Goal: Information Seeking & Learning: Learn about a topic

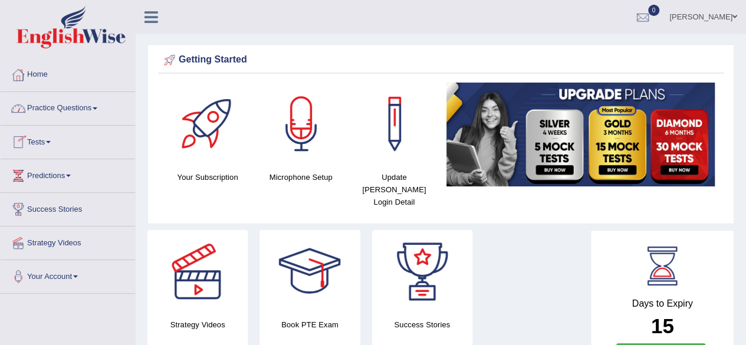
click at [96, 107] on link "Practice Questions" at bounding box center [68, 106] width 134 height 29
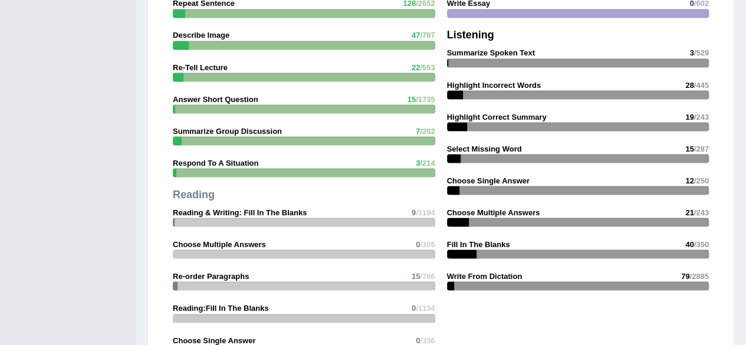
scroll to position [1120, 0]
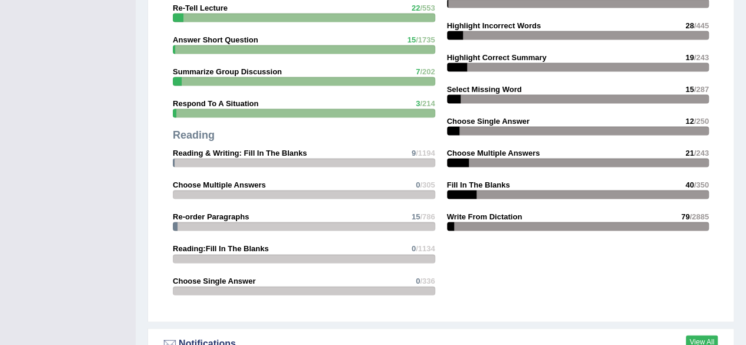
click at [698, 336] on link "View All" at bounding box center [702, 342] width 32 height 13
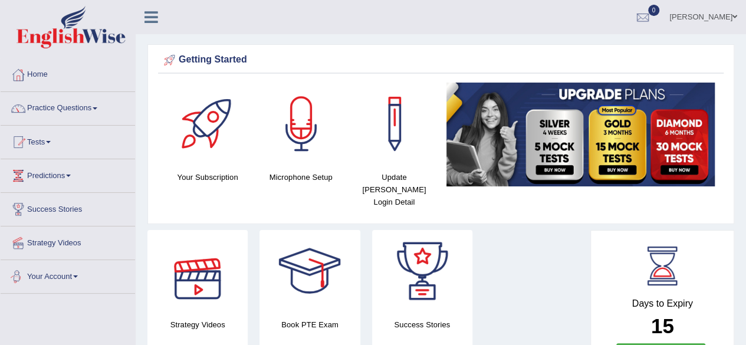
click at [100, 101] on link "Practice Questions" at bounding box center [68, 106] width 134 height 29
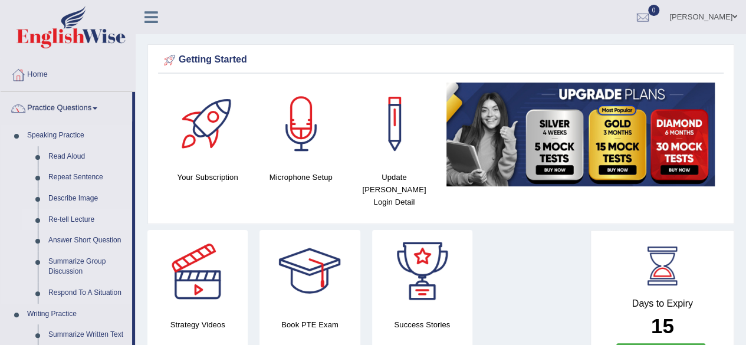
click at [79, 218] on link "Re-tell Lecture" at bounding box center [87, 219] width 89 height 21
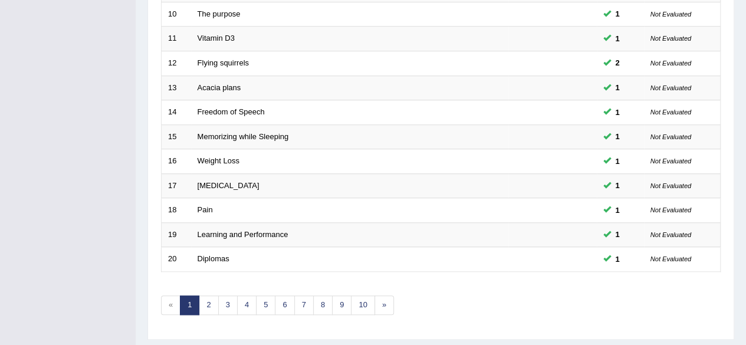
scroll to position [430, 0]
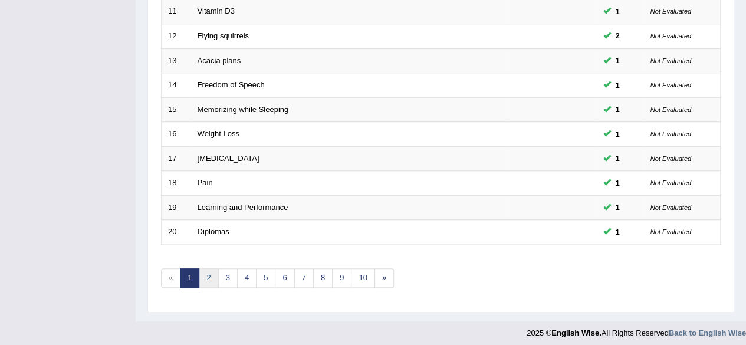
click at [205, 277] on link "2" at bounding box center [208, 277] width 19 height 19
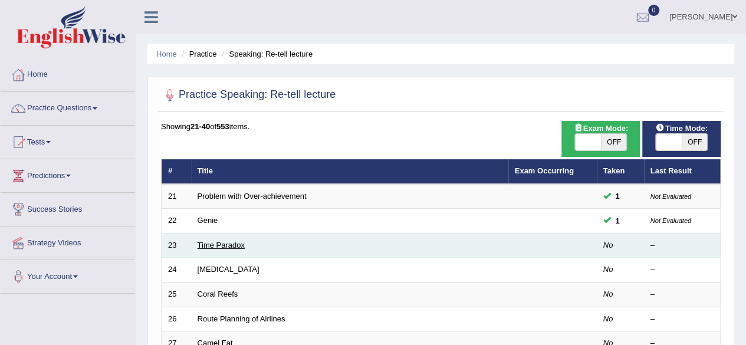
click at [226, 246] on link "Time Paradox" at bounding box center [221, 245] width 47 height 9
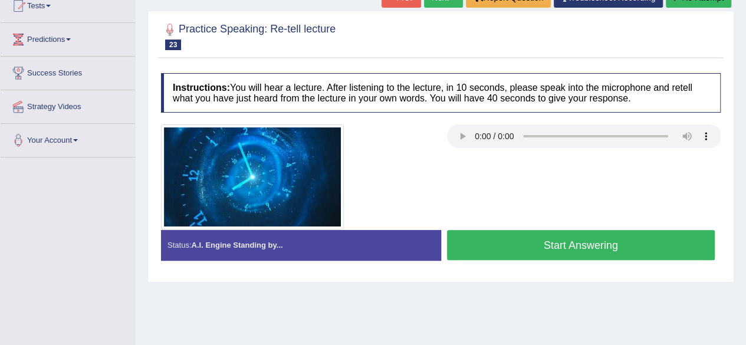
scroll to position [118, 0]
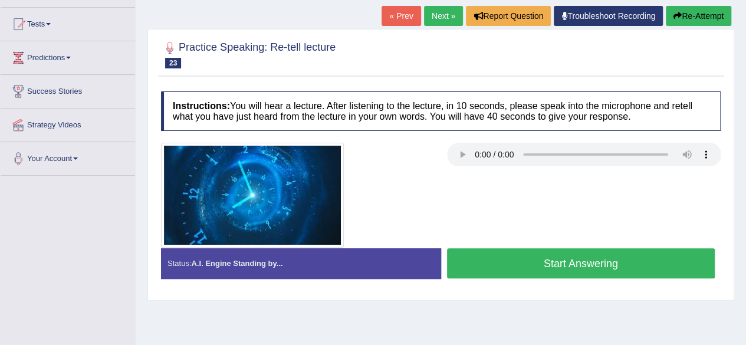
click at [514, 273] on button "Start Answering" at bounding box center [581, 263] width 268 height 30
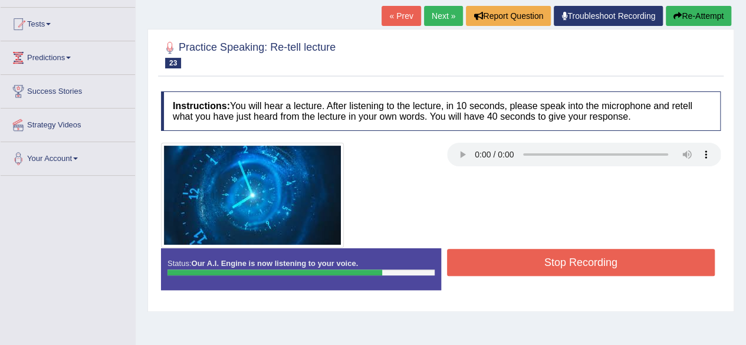
click at [514, 272] on button "Stop Recording" at bounding box center [581, 262] width 268 height 27
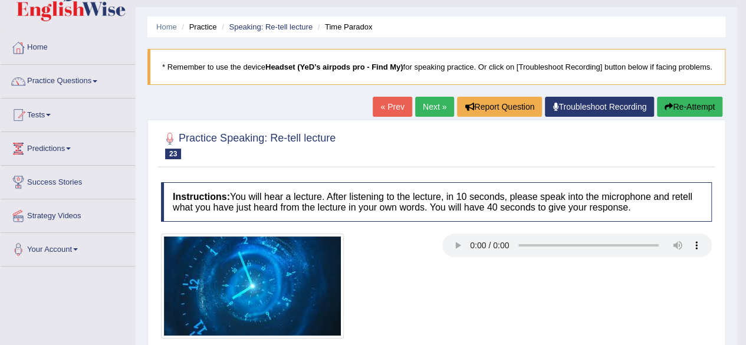
scroll to position [0, 0]
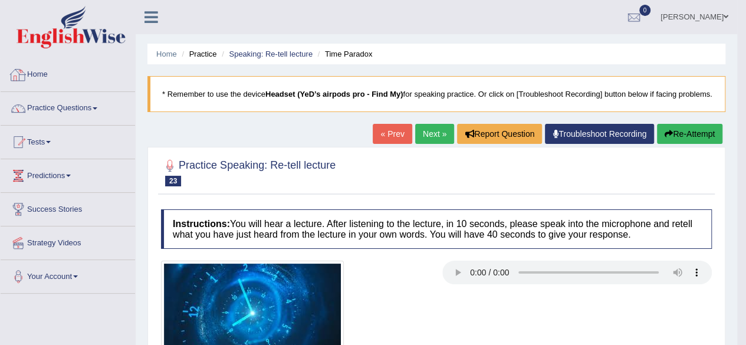
click at [31, 74] on link "Home" at bounding box center [68, 72] width 134 height 29
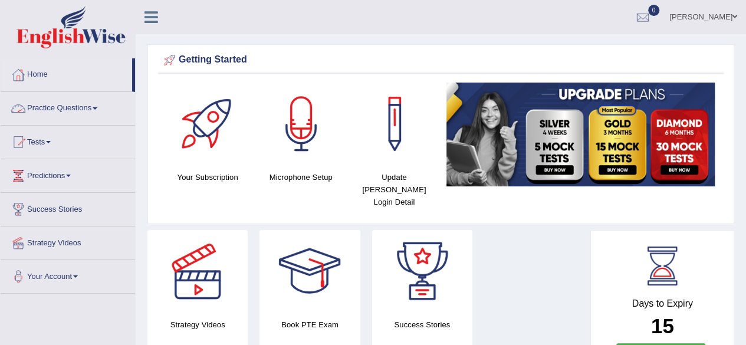
click at [101, 109] on link "Practice Questions" at bounding box center [68, 106] width 134 height 29
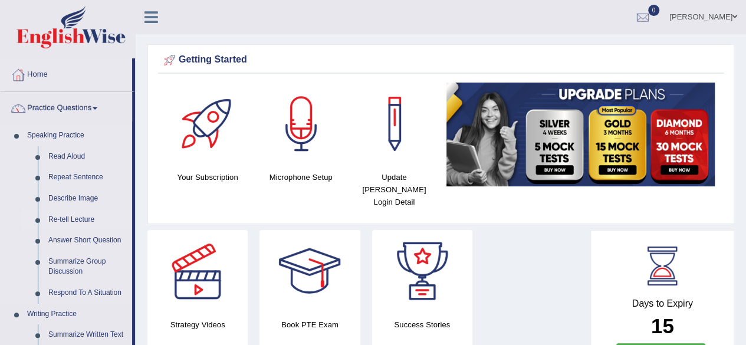
click at [76, 219] on link "Re-tell Lecture" at bounding box center [87, 219] width 89 height 21
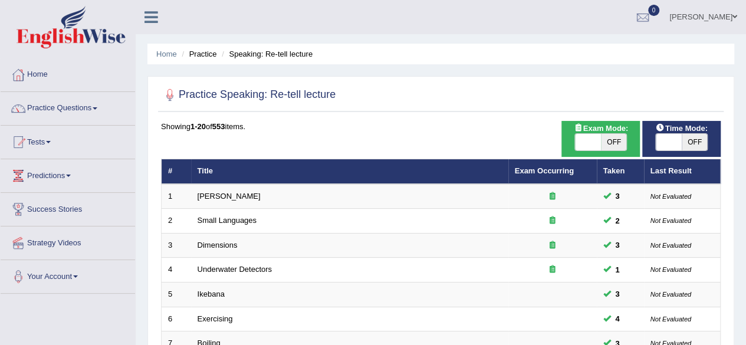
click at [609, 147] on span "OFF" at bounding box center [614, 142] width 26 height 17
checkbox input "true"
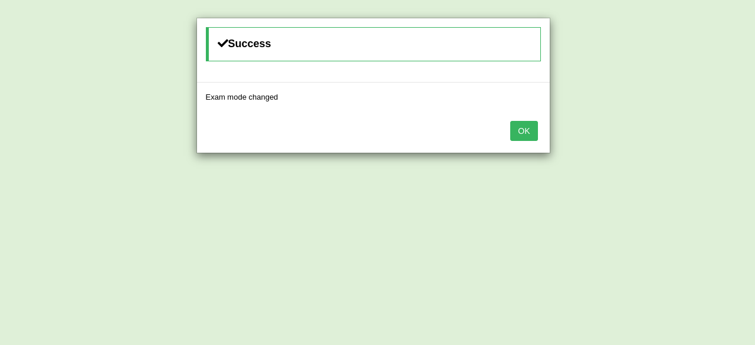
click at [527, 134] on button "OK" at bounding box center [523, 131] width 27 height 20
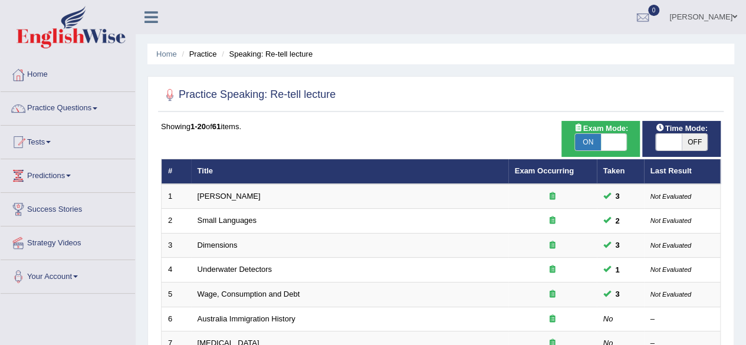
click at [673, 146] on span at bounding box center [669, 142] width 26 height 17
checkbox input "true"
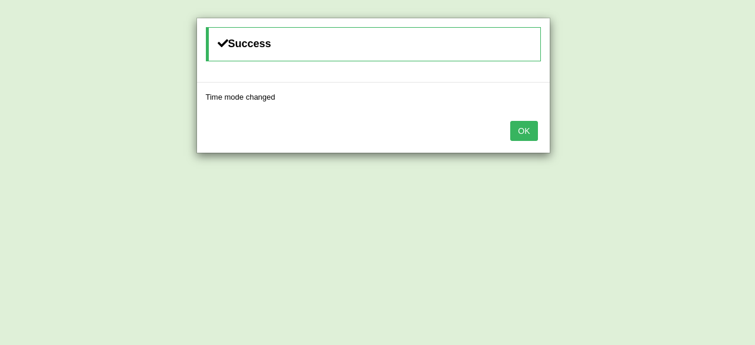
click at [532, 133] on button "OK" at bounding box center [523, 131] width 27 height 20
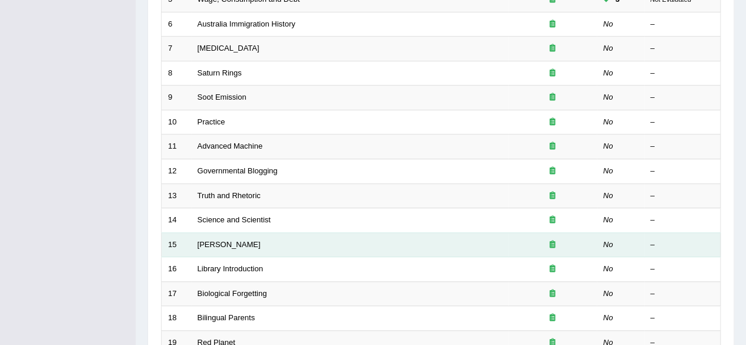
scroll to position [430, 0]
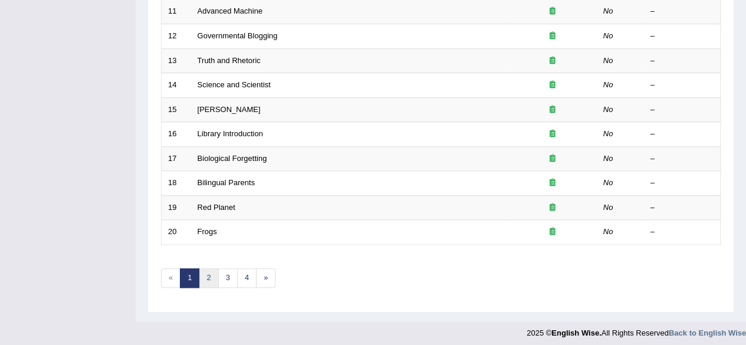
click at [202, 271] on link "2" at bounding box center [208, 277] width 19 height 19
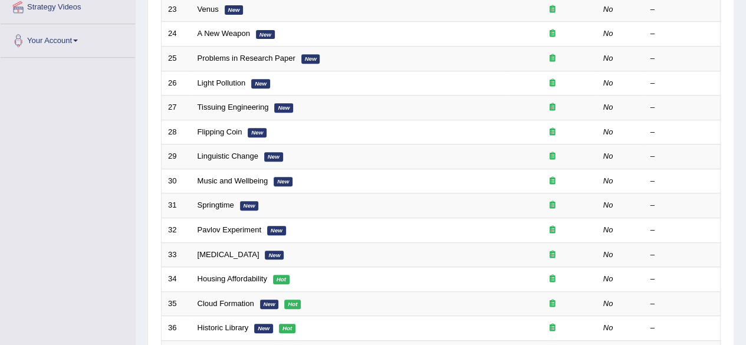
scroll to position [430, 0]
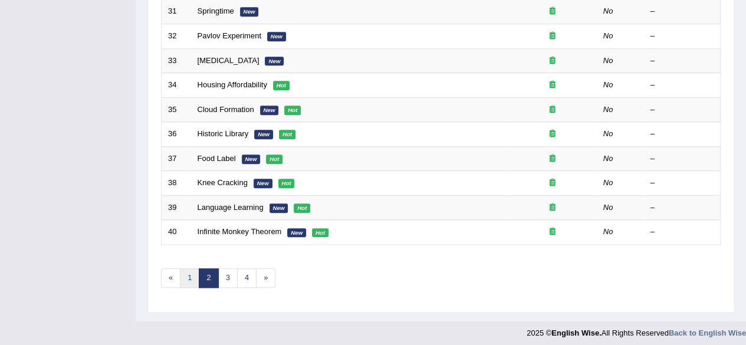
click at [190, 275] on link "1" at bounding box center [189, 277] width 19 height 19
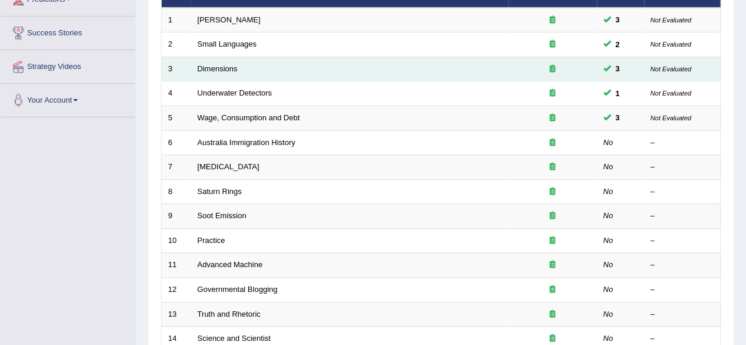
scroll to position [177, 0]
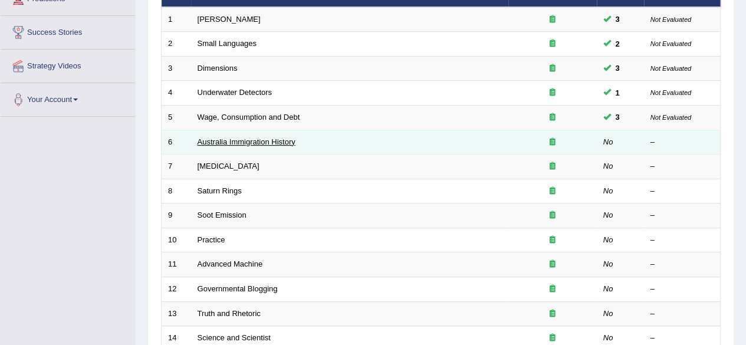
click at [261, 137] on link "Australia Immigration History" at bounding box center [247, 141] width 98 height 9
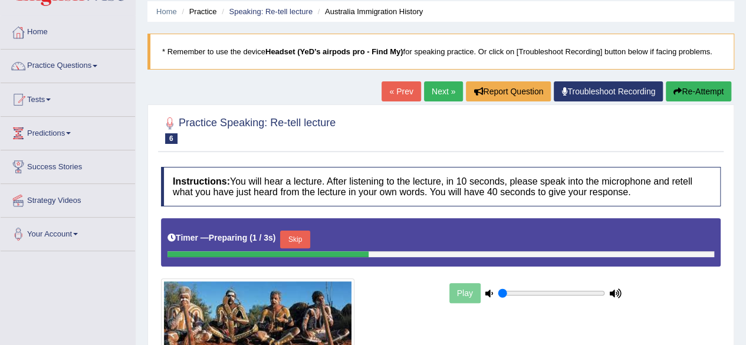
scroll to position [59, 0]
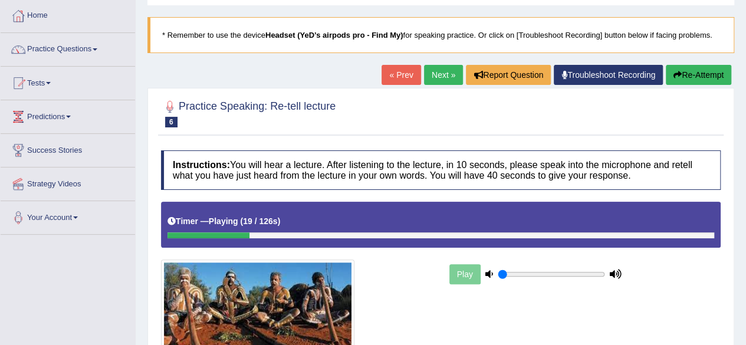
click at [217, 238] on div "Timer — Playing ( 19 / 126s ) Skip" at bounding box center [441, 224] width 560 height 45
click at [198, 228] on div "Timer — Playing ( 19 / 126s ) Skip" at bounding box center [440, 221] width 547 height 21
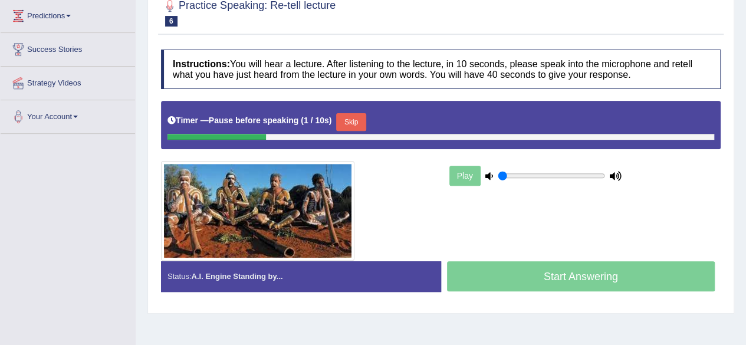
scroll to position [177, 0]
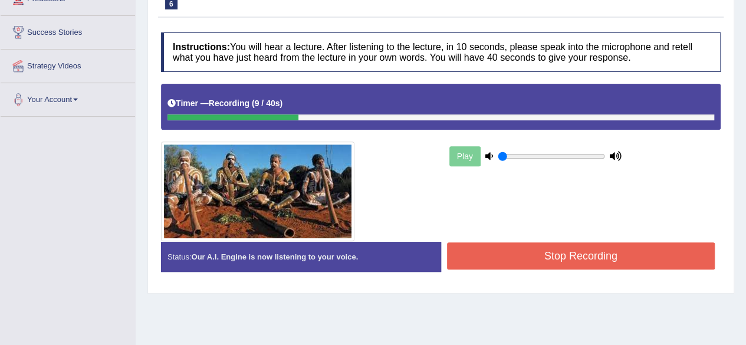
click at [639, 259] on button "Stop Recording" at bounding box center [581, 255] width 268 height 27
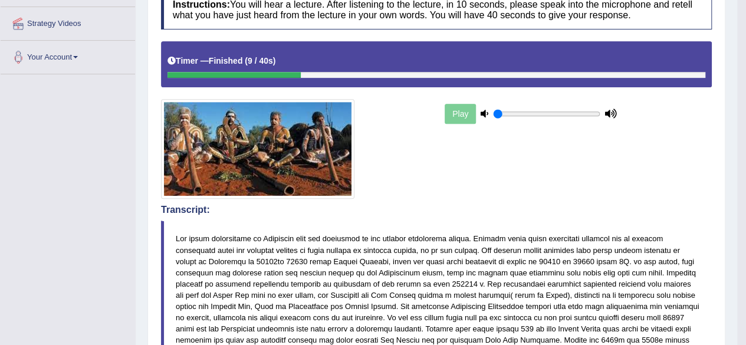
scroll to position [118, 0]
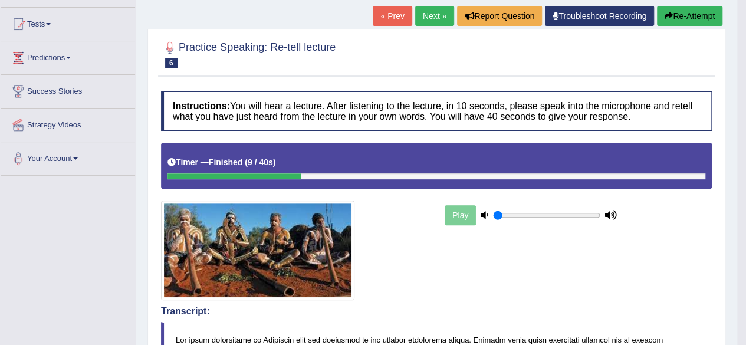
click at [429, 25] on link "Next »" at bounding box center [434, 16] width 39 height 20
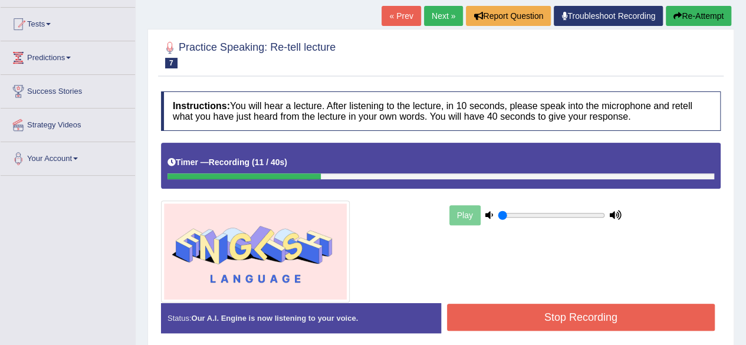
click at [563, 324] on button "Stop Recording" at bounding box center [581, 317] width 268 height 27
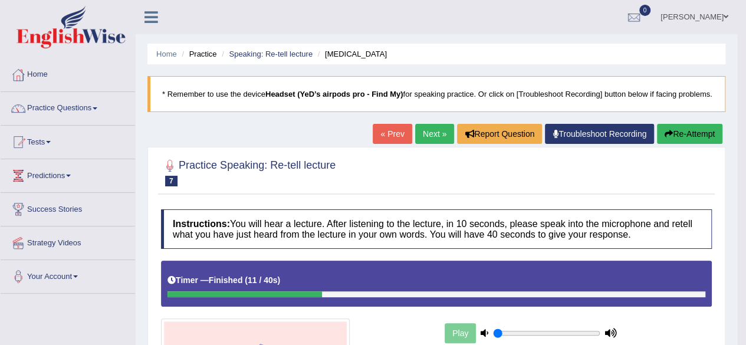
click at [677, 144] on button "Re-Attempt" at bounding box center [689, 134] width 65 height 20
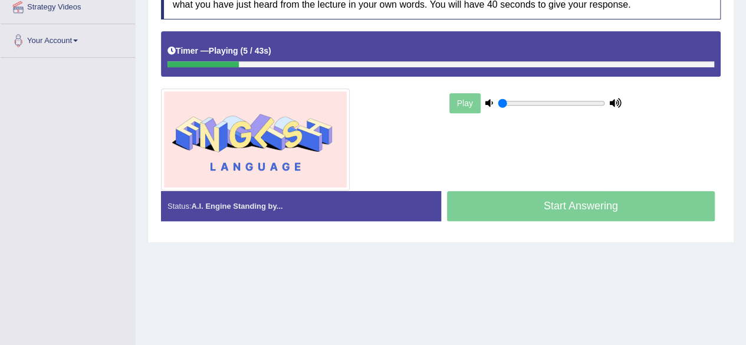
scroll to position [118, 0]
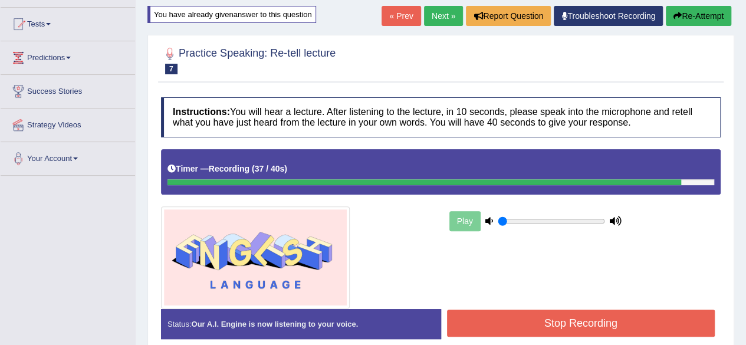
click at [609, 317] on button "Stop Recording" at bounding box center [581, 323] width 268 height 27
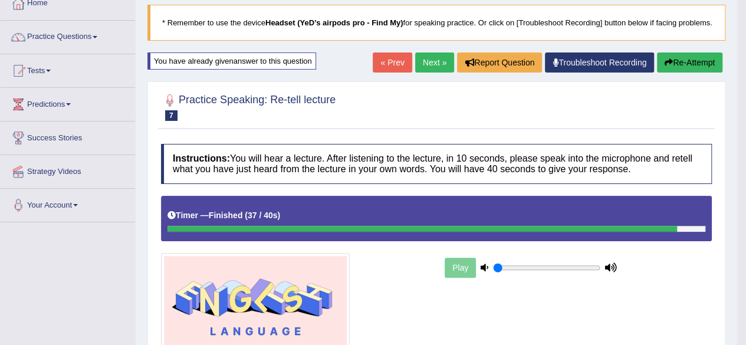
scroll to position [0, 0]
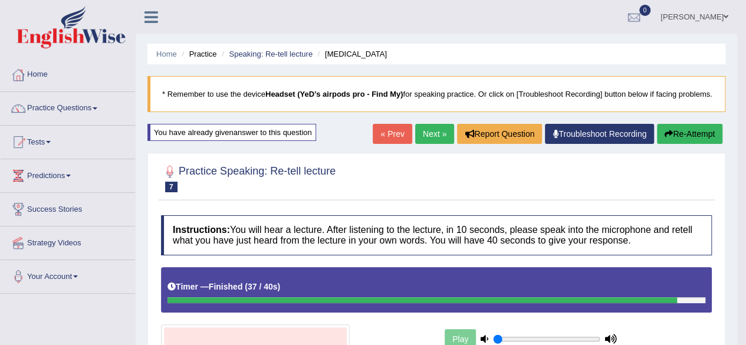
click at [101, 106] on link "Practice Questions" at bounding box center [68, 106] width 134 height 29
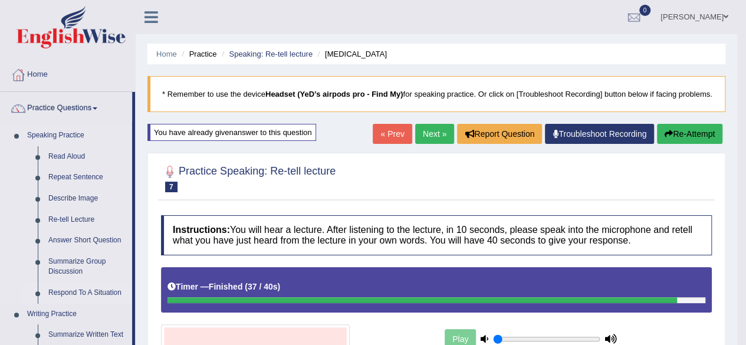
click at [75, 292] on link "Respond To A Situation" at bounding box center [87, 292] width 89 height 21
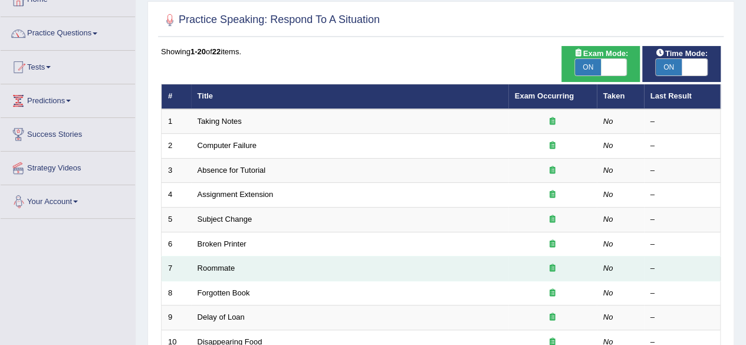
scroll to position [118, 0]
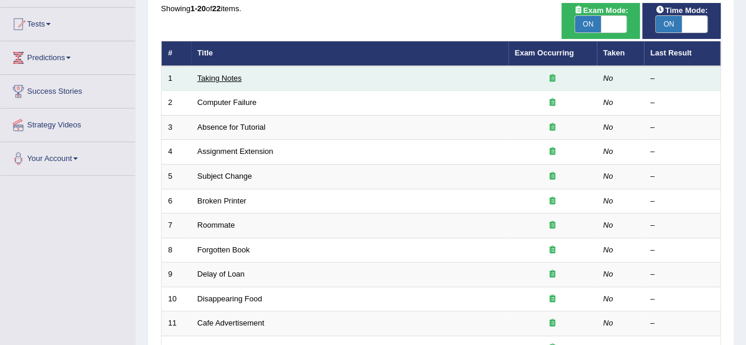
click at [232, 75] on link "Taking Notes" at bounding box center [220, 78] width 44 height 9
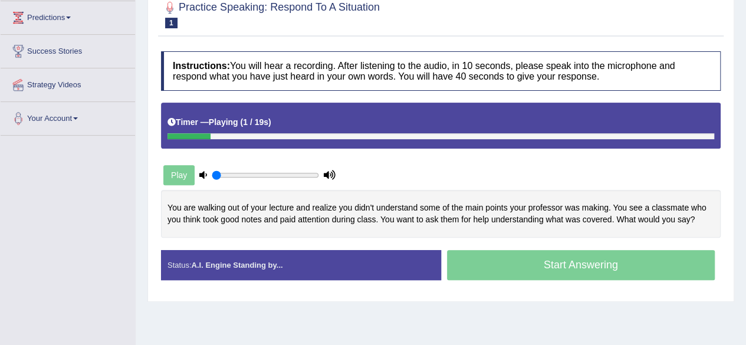
scroll to position [177, 0]
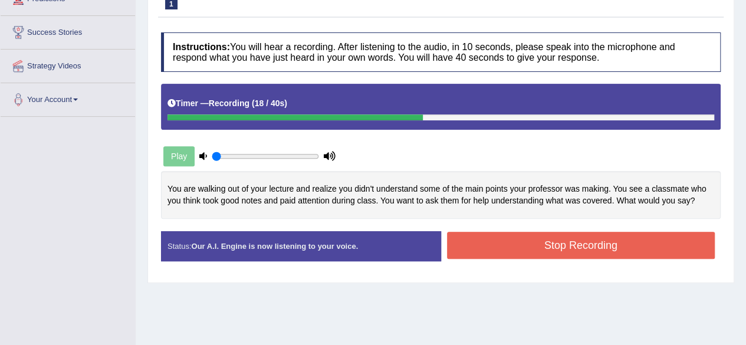
click at [493, 245] on button "Stop Recording" at bounding box center [581, 245] width 268 height 27
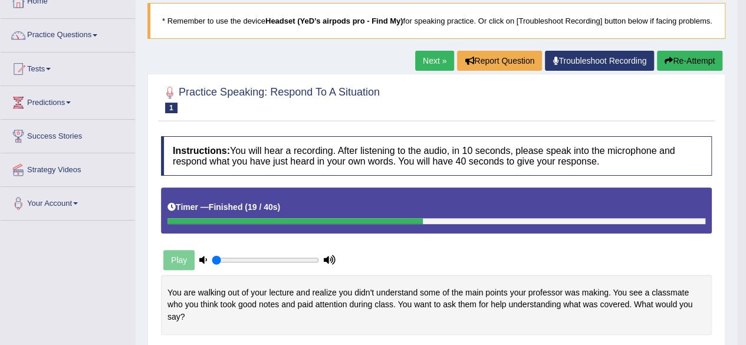
scroll to position [0, 0]
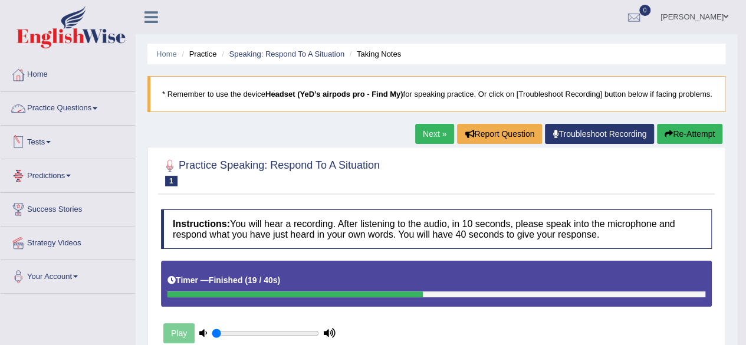
click at [97, 113] on link "Practice Questions" at bounding box center [68, 106] width 134 height 29
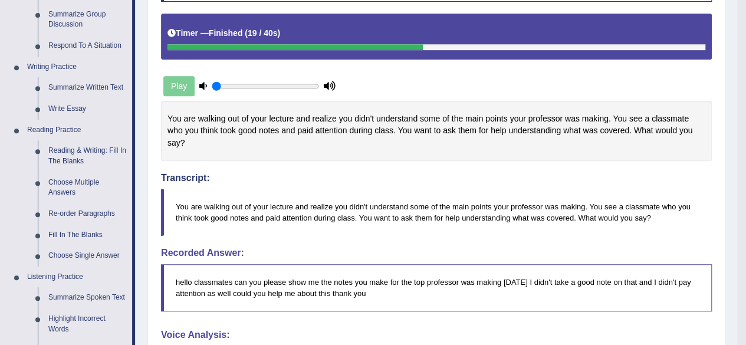
scroll to position [118, 0]
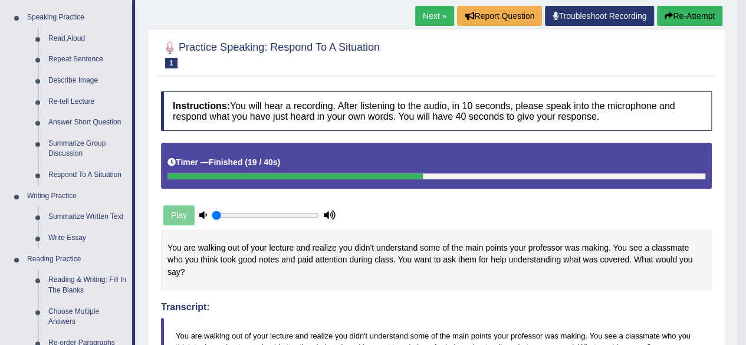
click at [430, 26] on link "Next »" at bounding box center [434, 16] width 39 height 20
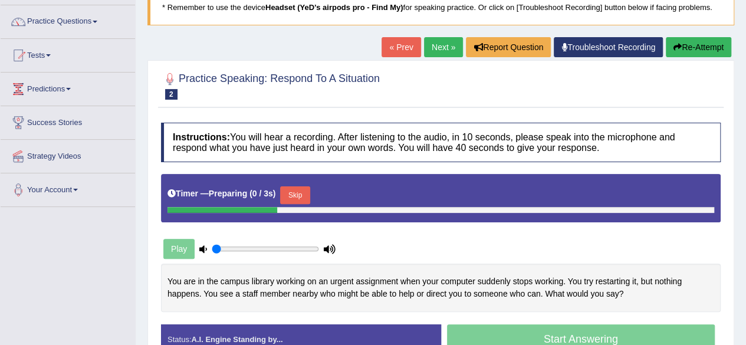
scroll to position [177, 0]
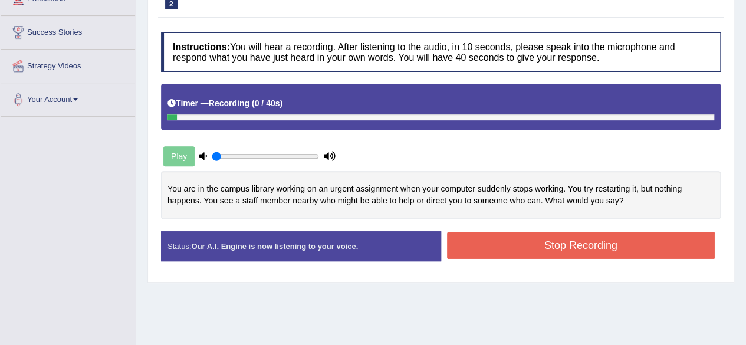
click at [517, 244] on button "Stop Recording" at bounding box center [581, 245] width 268 height 27
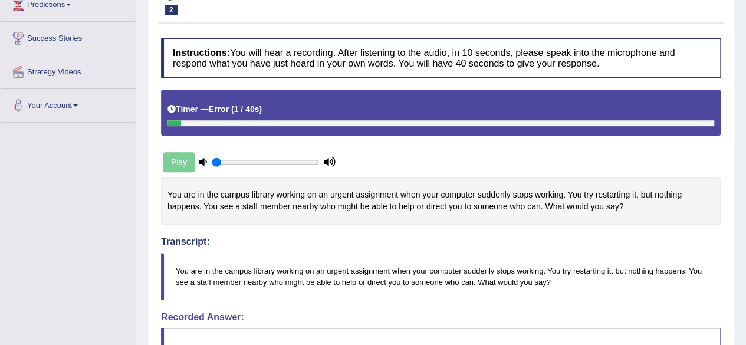
scroll to position [0, 0]
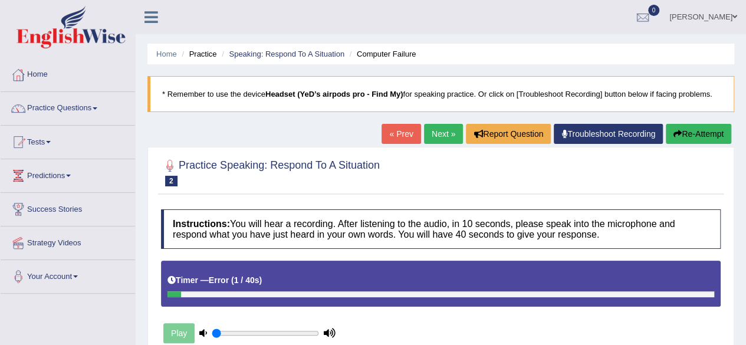
click at [686, 136] on button "Re-Attempt" at bounding box center [698, 134] width 65 height 20
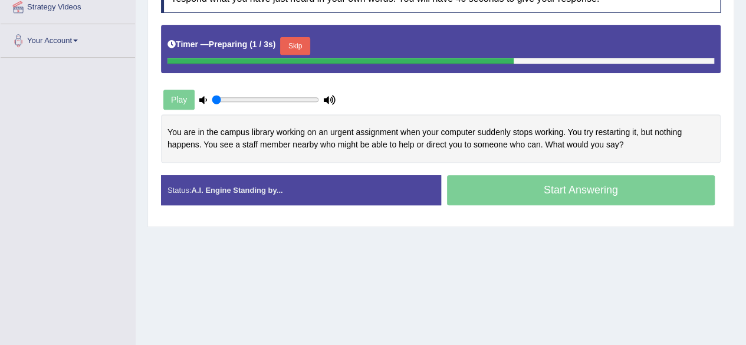
scroll to position [177, 0]
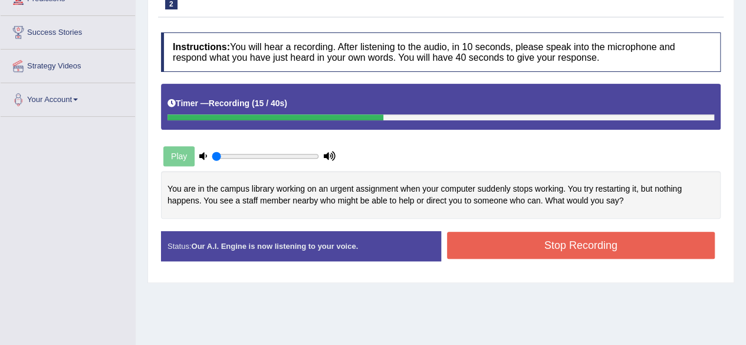
click at [544, 249] on button "Stop Recording" at bounding box center [581, 245] width 268 height 27
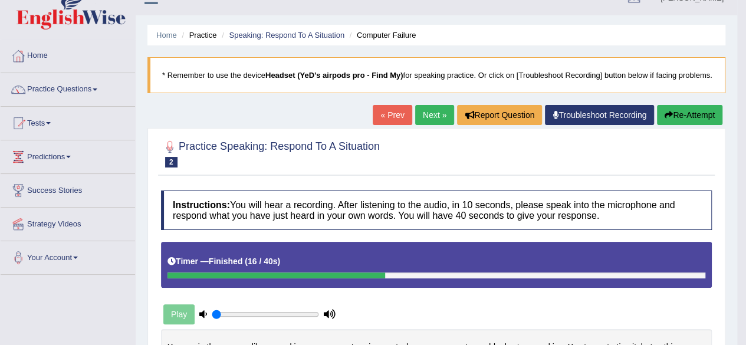
scroll to position [0, 0]
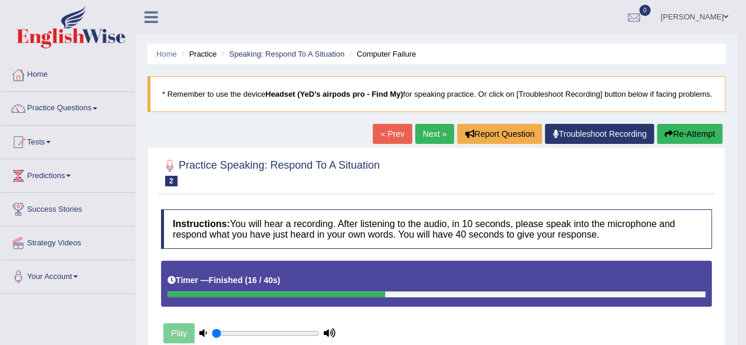
click at [439, 144] on link "Next »" at bounding box center [434, 134] width 39 height 20
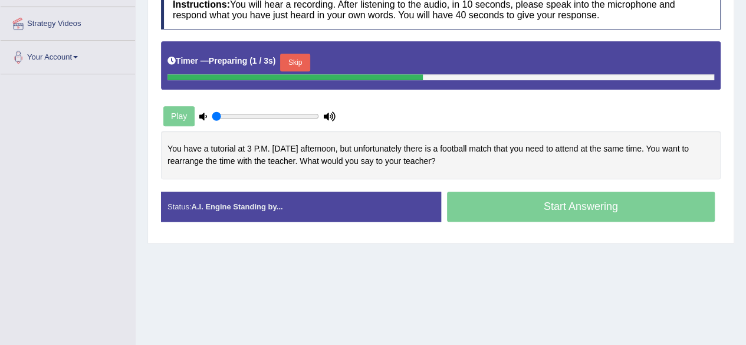
scroll to position [274, 0]
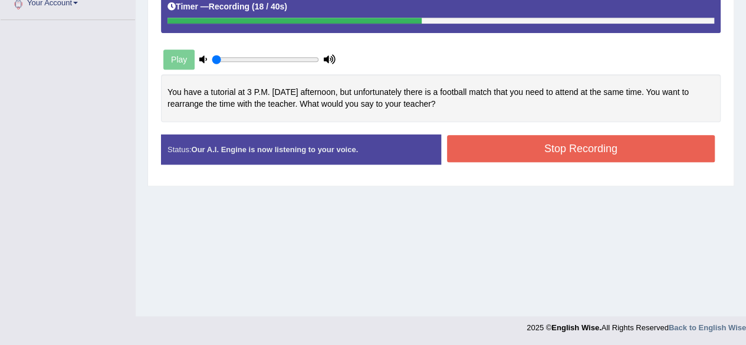
click at [499, 159] on div "Stop Recording" at bounding box center [581, 150] width 280 height 30
click at [500, 155] on button "Stop Recording" at bounding box center [581, 148] width 268 height 27
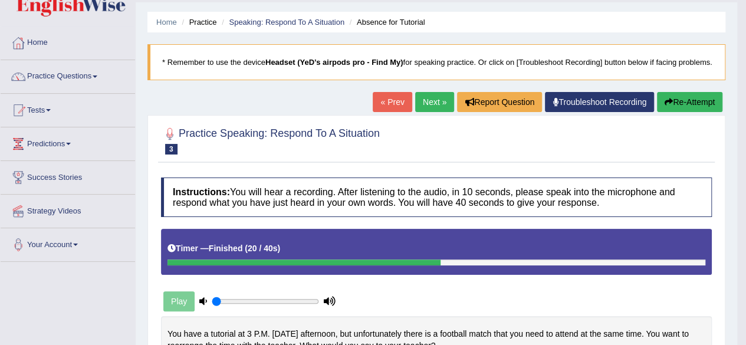
scroll to position [59, 0]
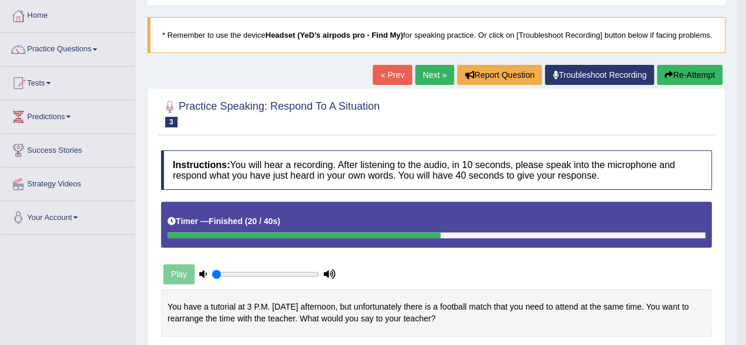
click at [427, 85] on link "Next »" at bounding box center [434, 75] width 39 height 20
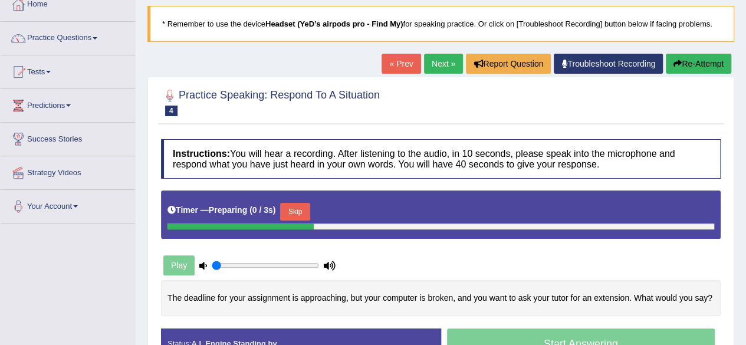
scroll to position [177, 0]
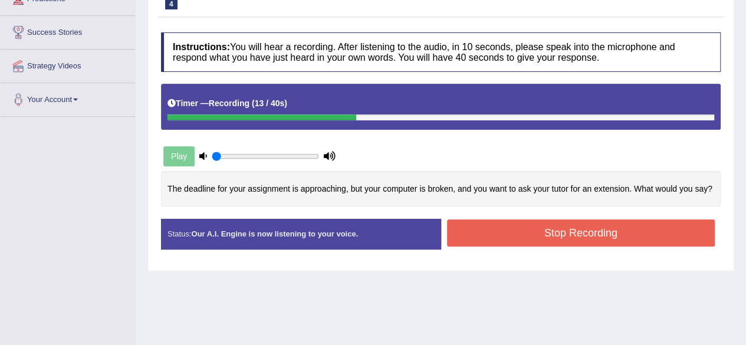
click at [533, 238] on button "Stop Recording" at bounding box center [581, 232] width 268 height 27
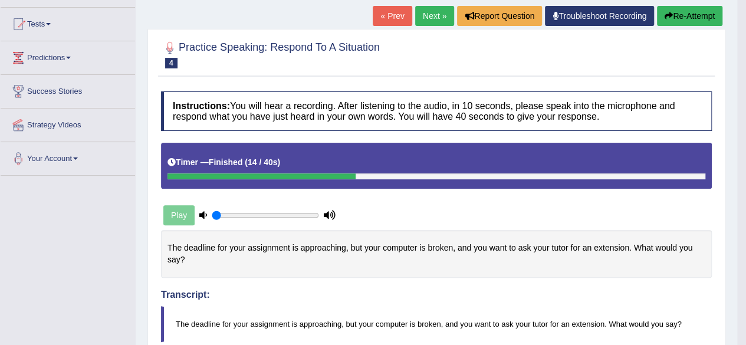
scroll to position [0, 0]
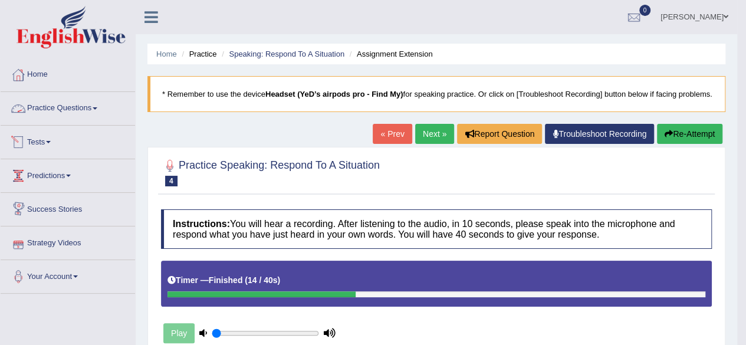
click at [97, 107] on span at bounding box center [95, 108] width 5 height 2
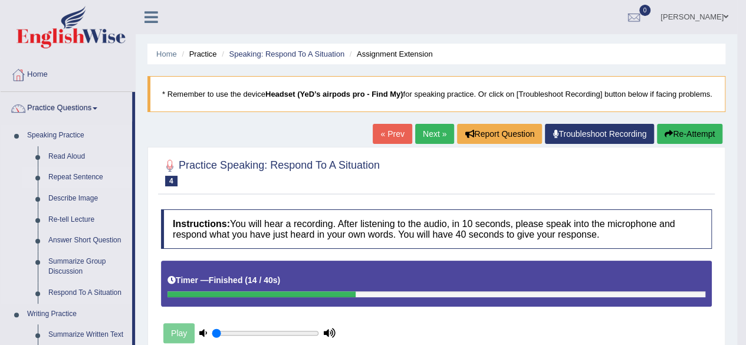
click at [68, 179] on link "Repeat Sentence" at bounding box center [87, 177] width 89 height 21
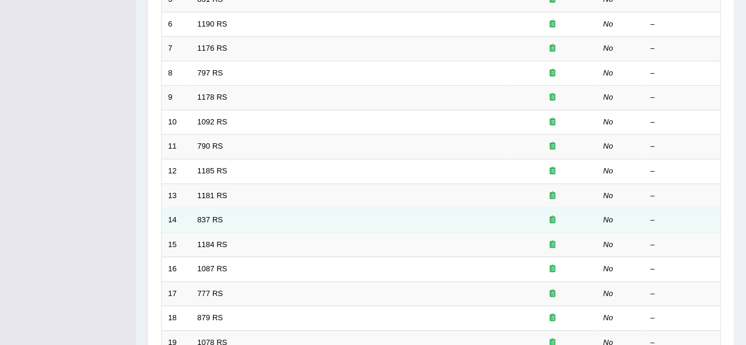
scroll to position [59, 0]
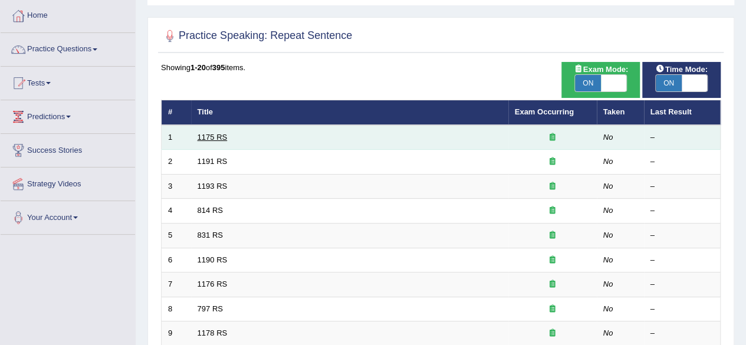
click at [220, 134] on link "1175 RS" at bounding box center [213, 137] width 30 height 9
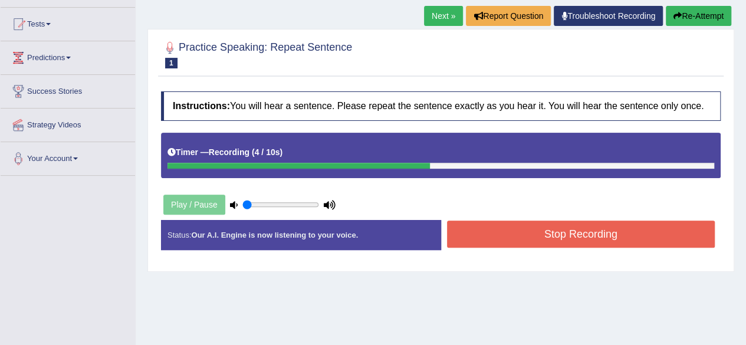
click at [522, 226] on button "Stop Recording" at bounding box center [581, 234] width 268 height 27
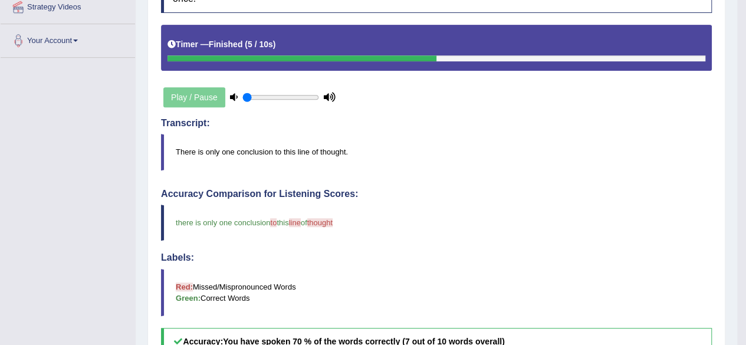
scroll to position [59, 0]
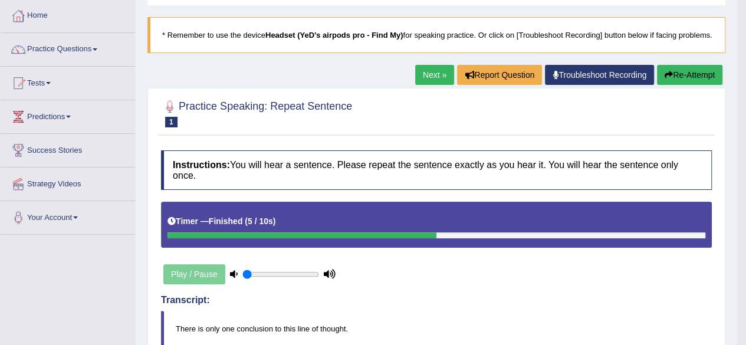
click at [427, 85] on link "Next »" at bounding box center [434, 75] width 39 height 20
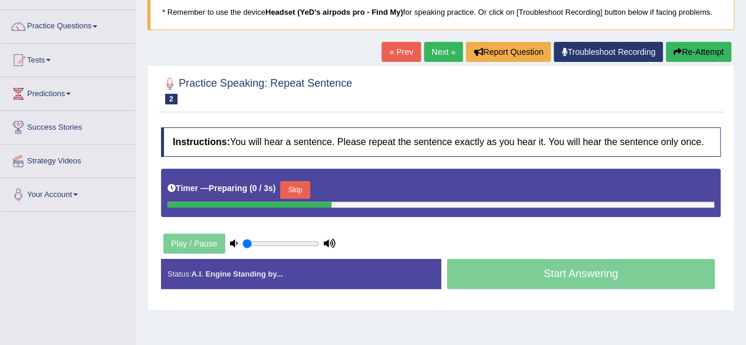
scroll to position [118, 0]
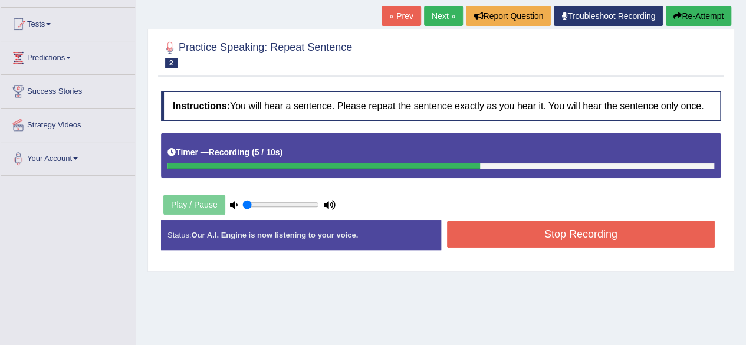
click at [517, 239] on button "Stop Recording" at bounding box center [581, 234] width 268 height 27
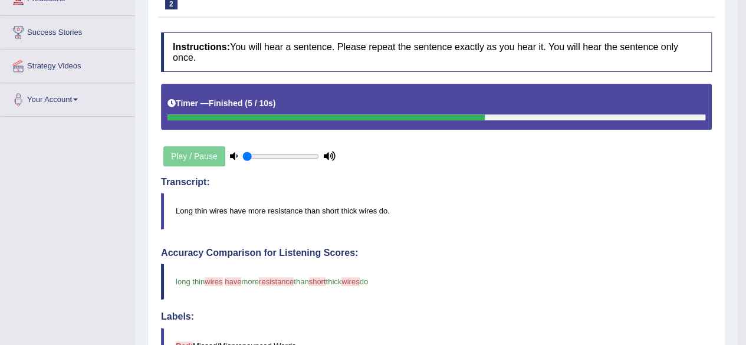
scroll to position [0, 0]
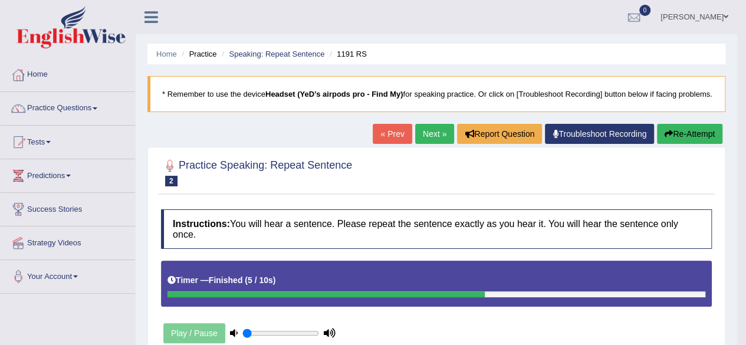
click at [425, 143] on link "Next »" at bounding box center [434, 134] width 39 height 20
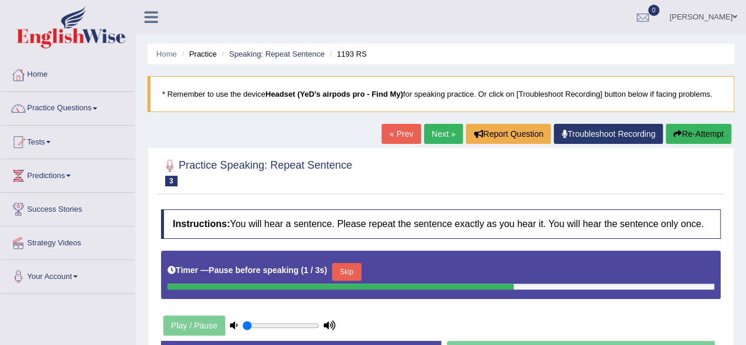
scroll to position [177, 0]
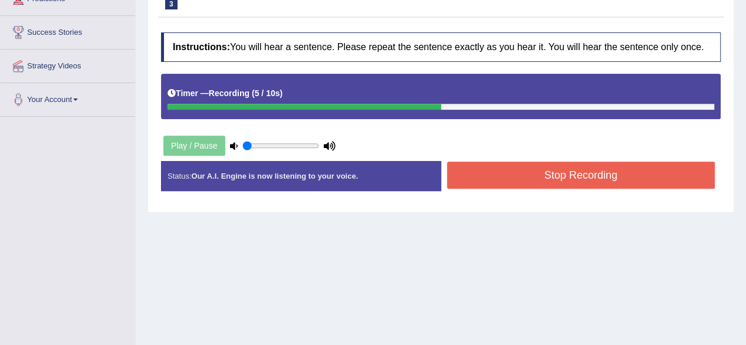
click at [492, 175] on button "Stop Recording" at bounding box center [581, 175] width 268 height 27
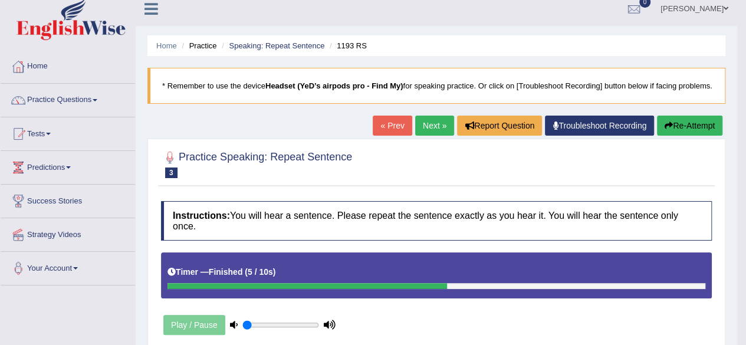
scroll to position [0, 0]
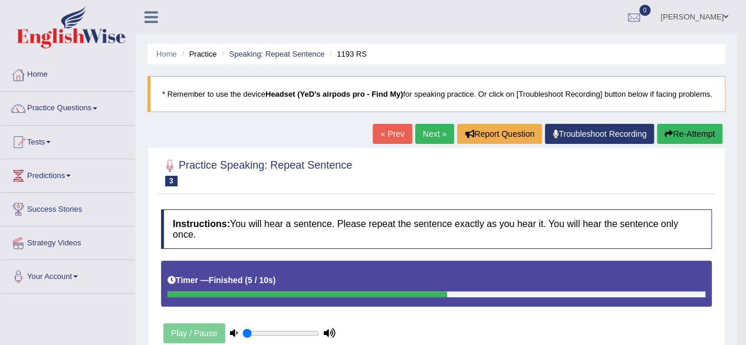
click at [425, 144] on link "Next »" at bounding box center [434, 134] width 39 height 20
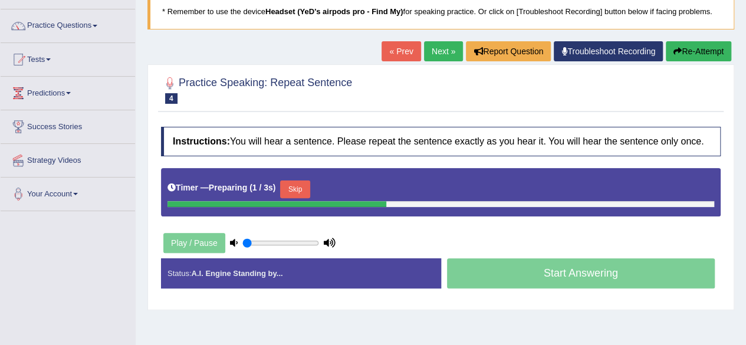
scroll to position [118, 0]
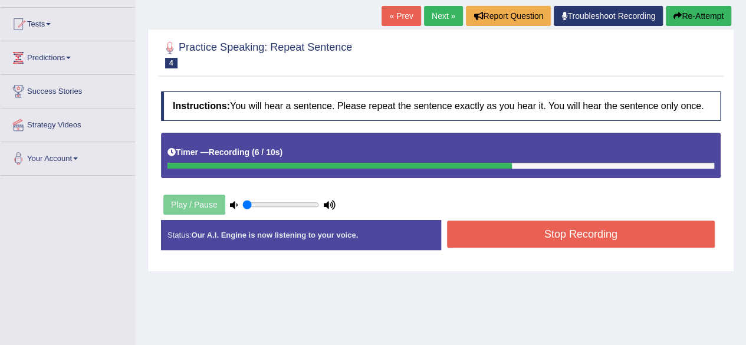
click at [543, 235] on button "Stop Recording" at bounding box center [581, 234] width 268 height 27
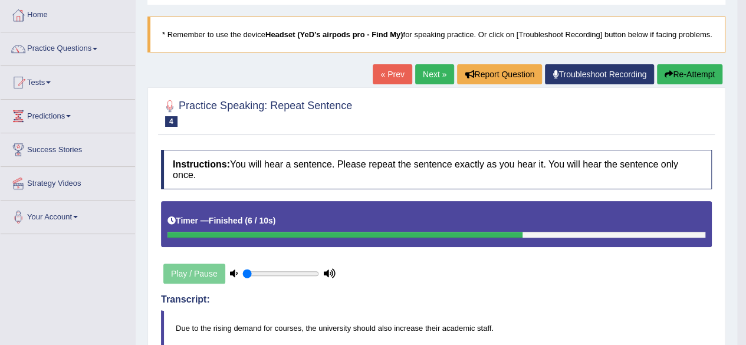
scroll to position [59, 0]
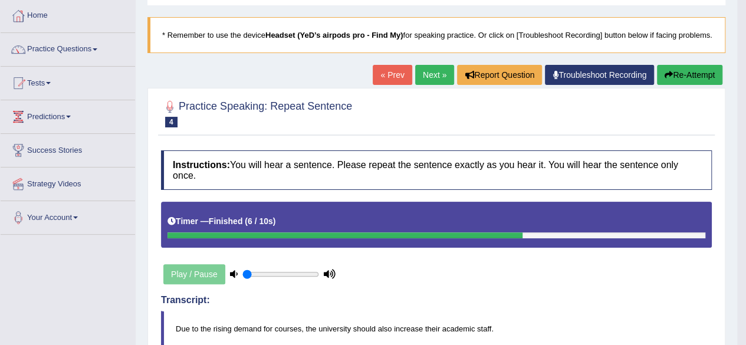
click at [430, 85] on link "Next »" at bounding box center [434, 75] width 39 height 20
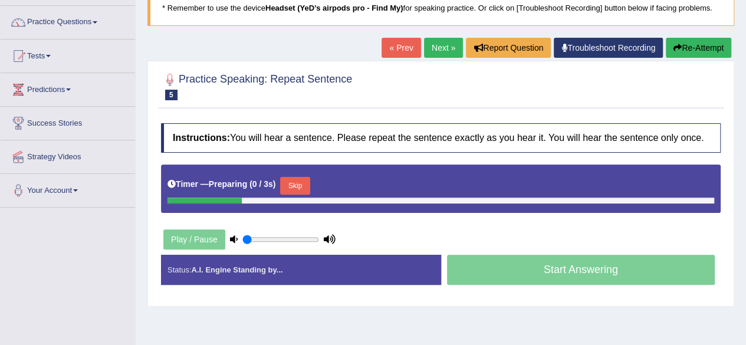
scroll to position [118, 0]
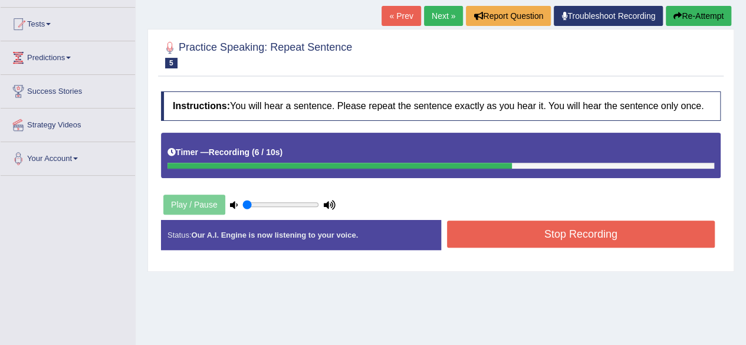
click at [515, 232] on button "Stop Recording" at bounding box center [581, 234] width 268 height 27
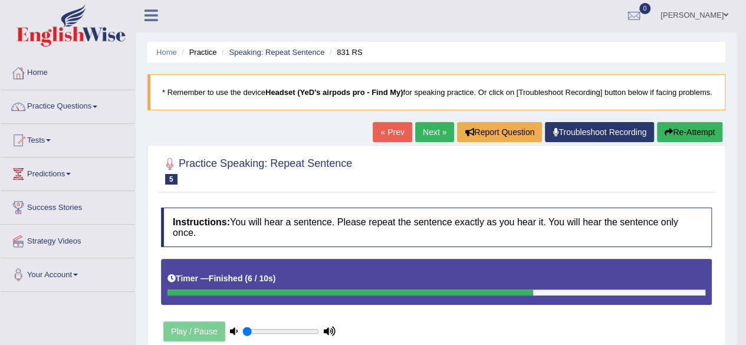
scroll to position [0, 0]
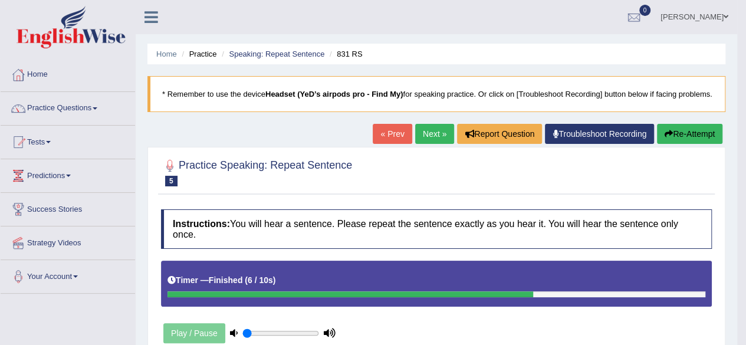
click at [432, 144] on link "Next »" at bounding box center [434, 134] width 39 height 20
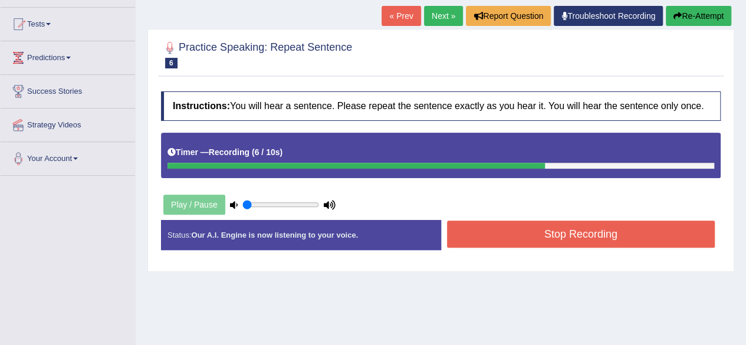
click at [492, 228] on button "Stop Recording" at bounding box center [581, 234] width 268 height 27
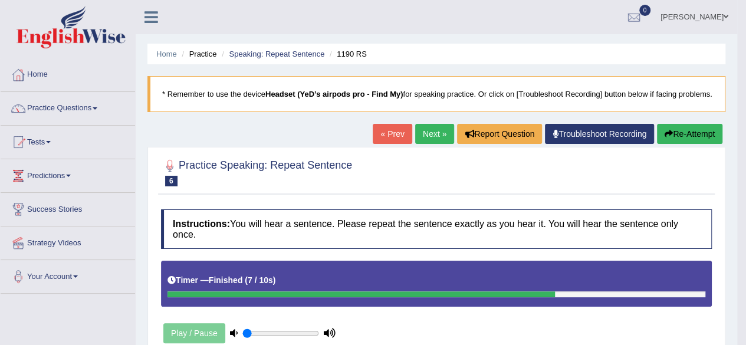
click at [430, 144] on link "Next »" at bounding box center [434, 134] width 39 height 20
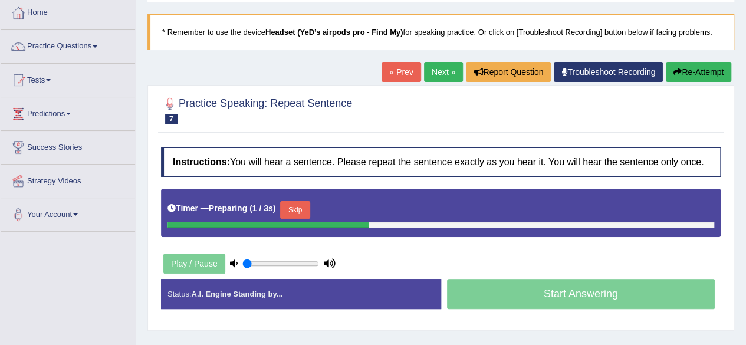
scroll to position [118, 0]
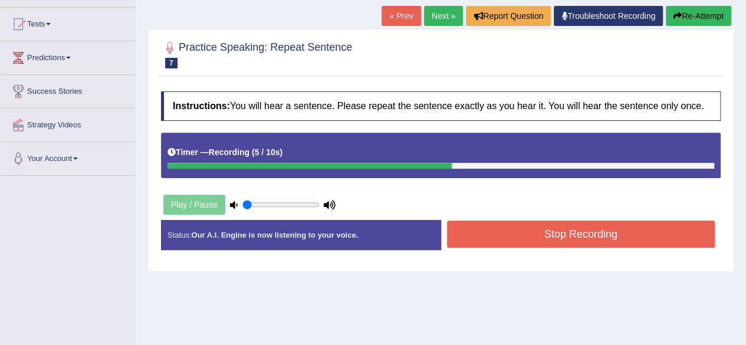
click at [471, 235] on button "Stop Recording" at bounding box center [581, 234] width 268 height 27
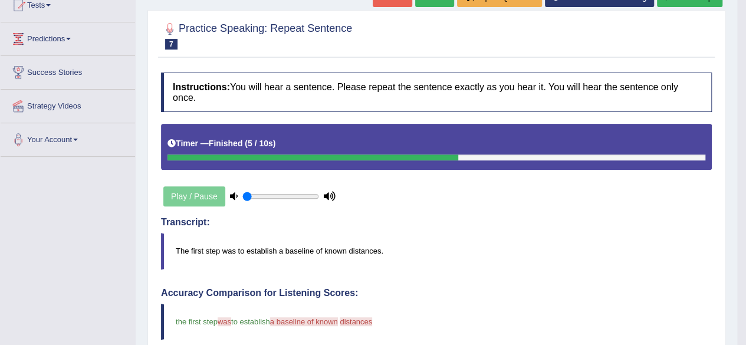
scroll to position [0, 0]
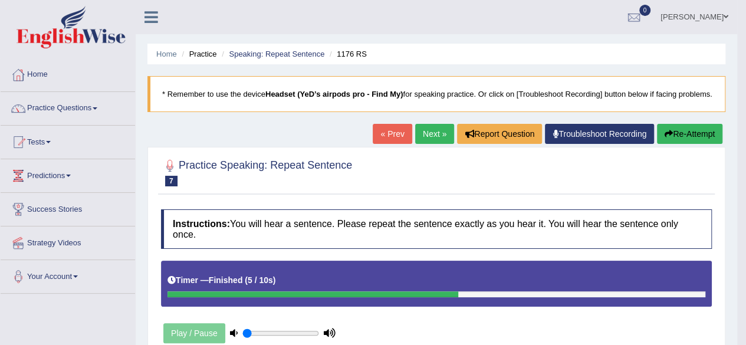
click at [428, 144] on link "Next »" at bounding box center [434, 134] width 39 height 20
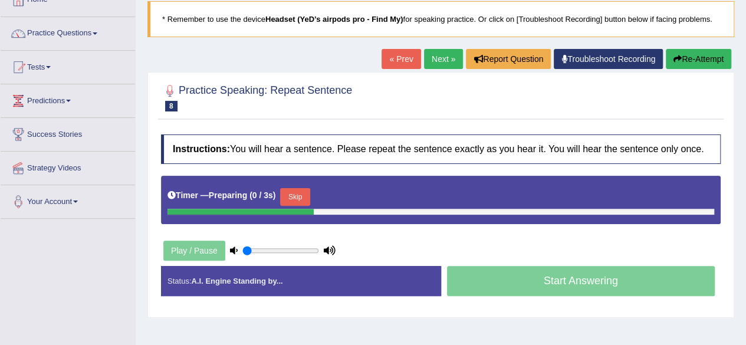
scroll to position [118, 0]
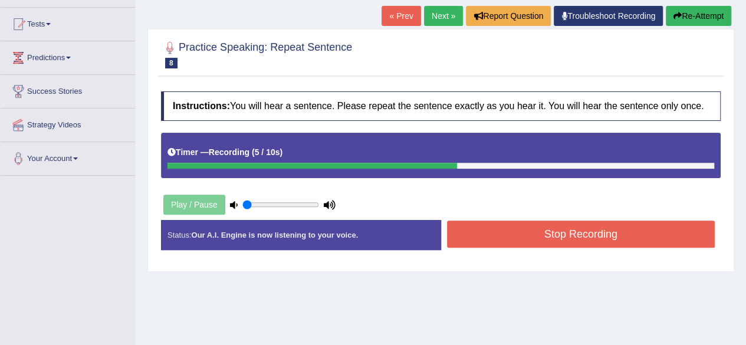
click at [494, 236] on button "Stop Recording" at bounding box center [581, 234] width 268 height 27
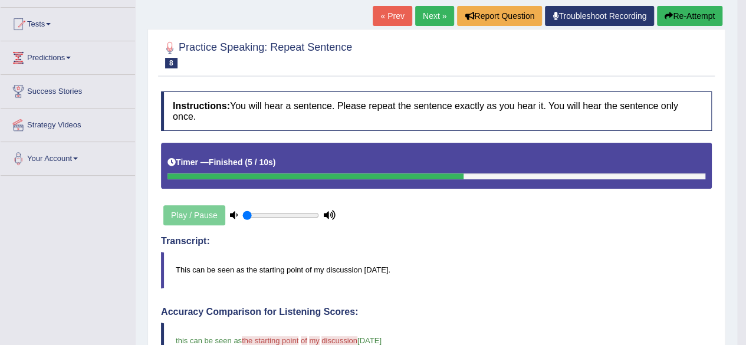
click at [422, 26] on link "Next »" at bounding box center [434, 16] width 39 height 20
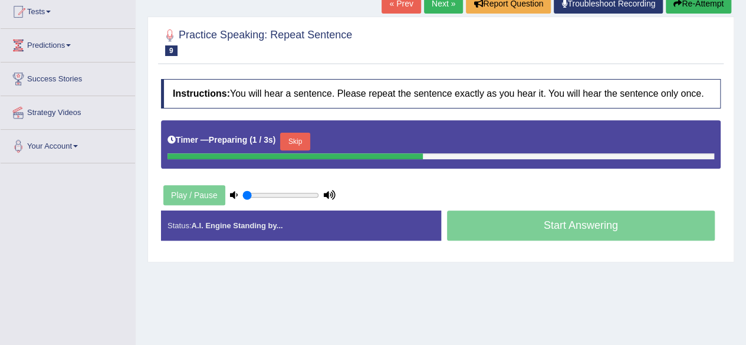
scroll to position [59, 0]
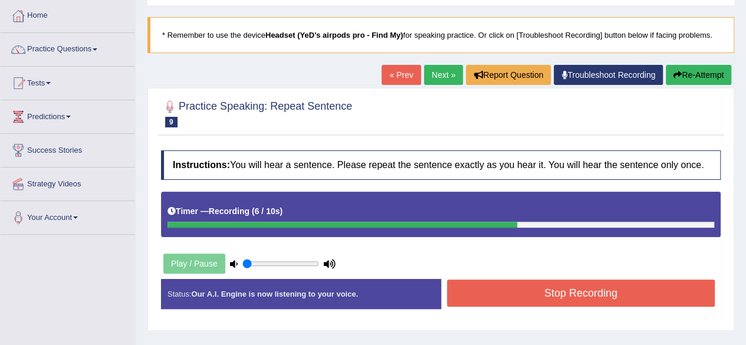
click at [527, 295] on button "Stop Recording" at bounding box center [581, 293] width 268 height 27
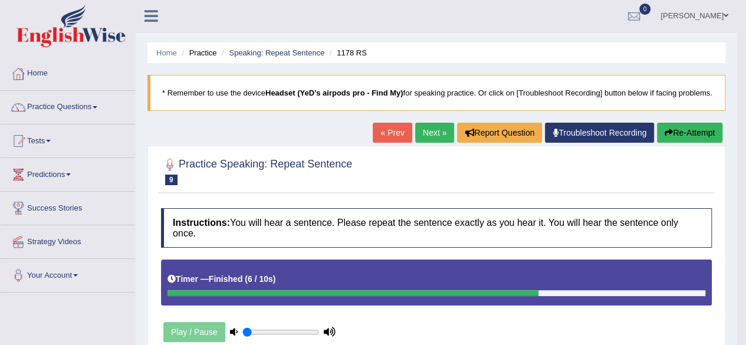
scroll to position [0, 0]
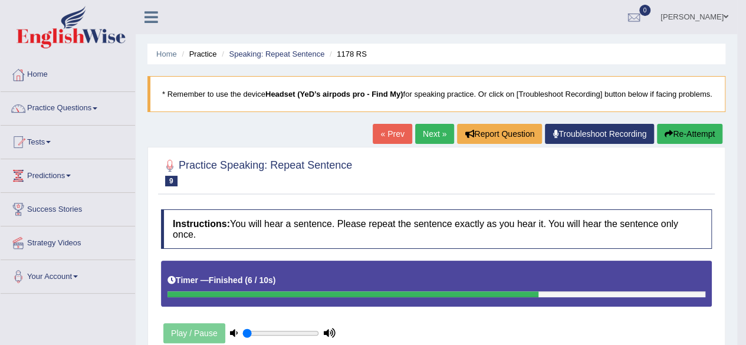
click at [422, 144] on link "Next »" at bounding box center [434, 134] width 39 height 20
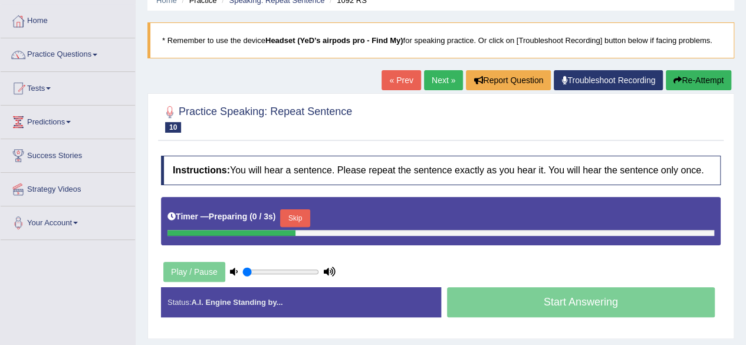
scroll to position [118, 0]
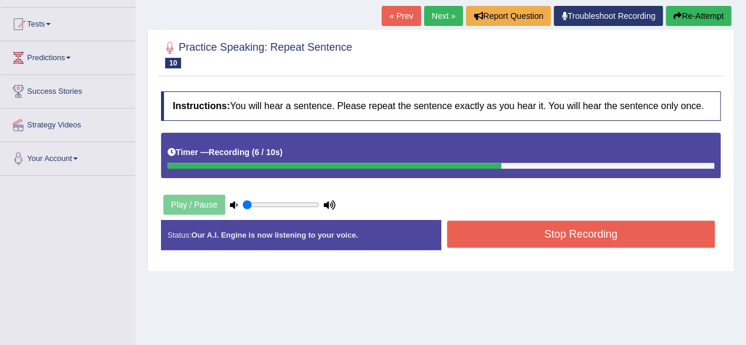
click at [508, 232] on button "Stop Recording" at bounding box center [581, 234] width 268 height 27
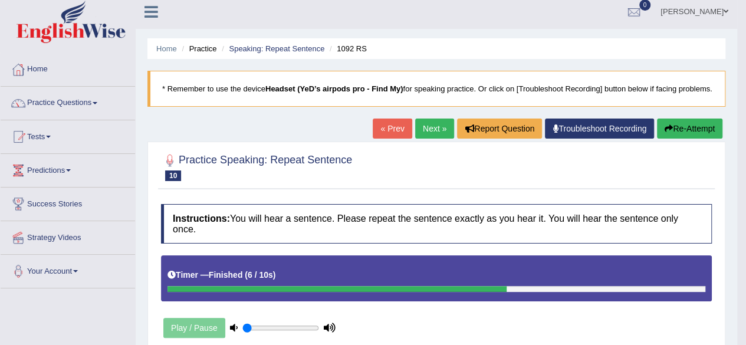
scroll to position [0, 0]
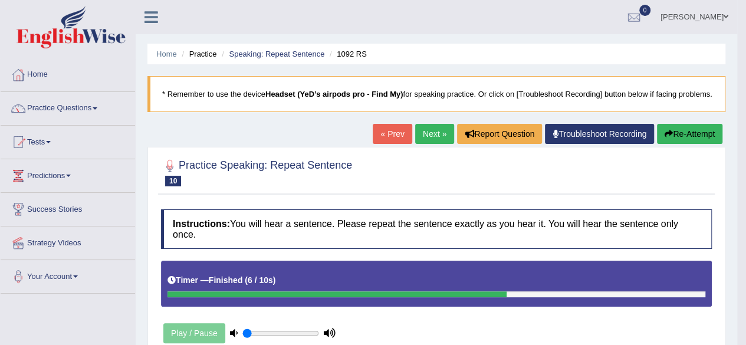
click at [433, 144] on link "Next »" at bounding box center [434, 134] width 39 height 20
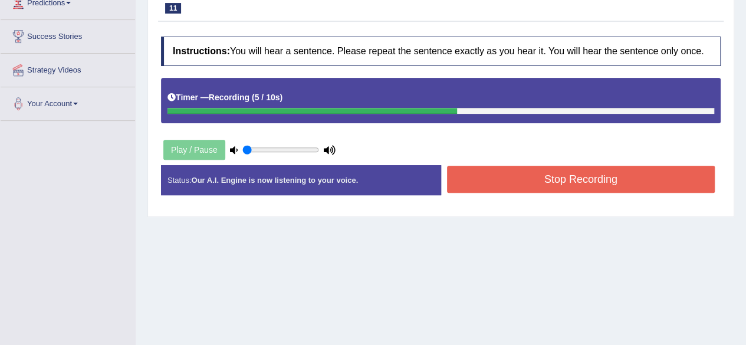
scroll to position [177, 0]
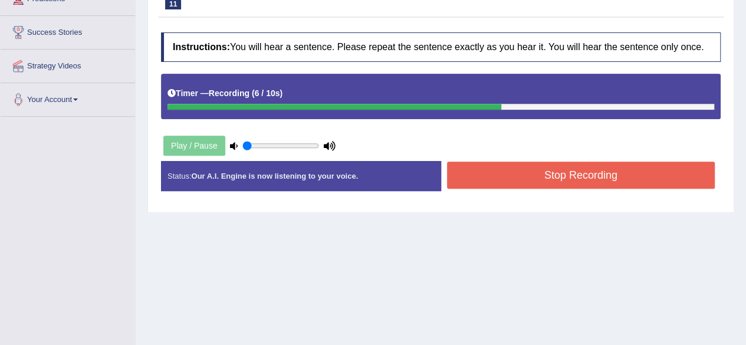
click at [514, 177] on button "Stop Recording" at bounding box center [581, 175] width 268 height 27
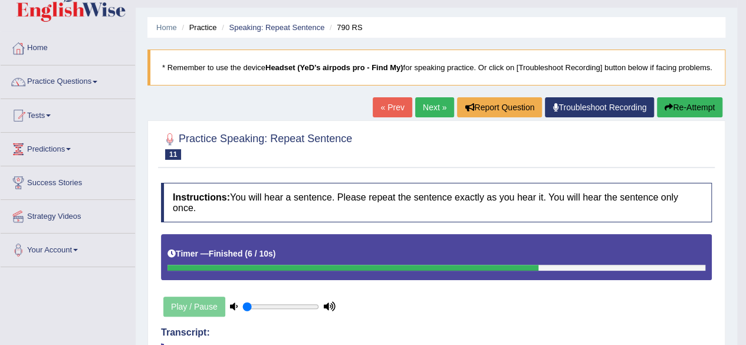
scroll to position [0, 0]
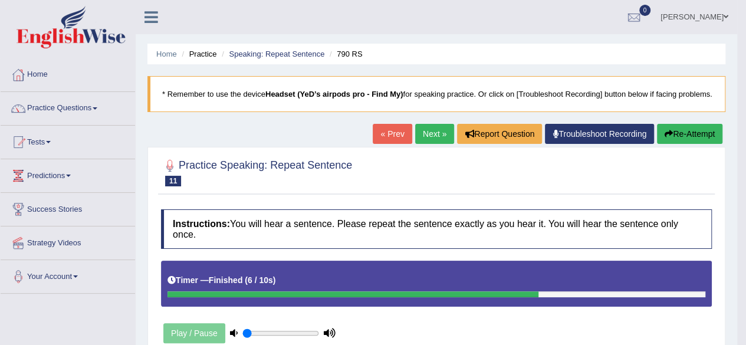
click at [430, 144] on link "Next »" at bounding box center [434, 134] width 39 height 20
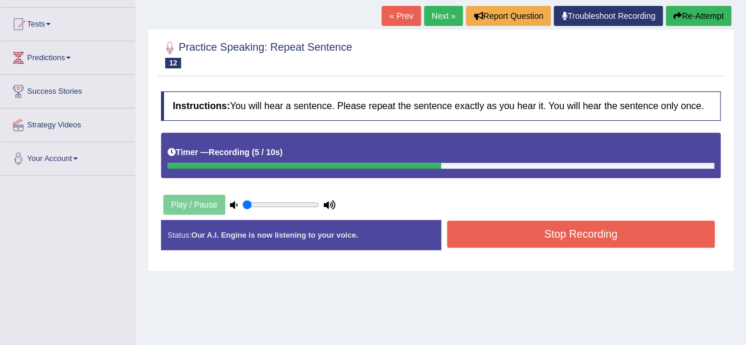
click at [474, 236] on button "Stop Recording" at bounding box center [581, 234] width 268 height 27
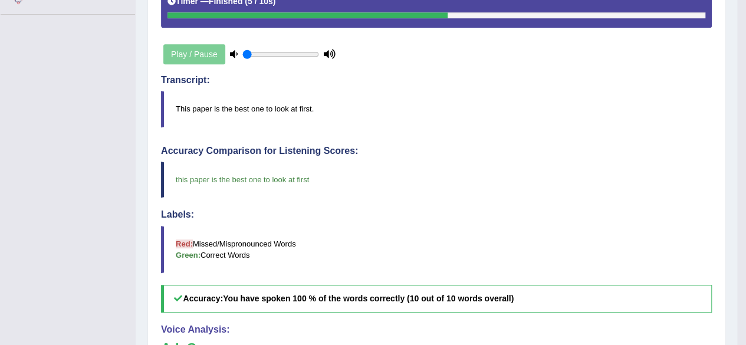
scroll to position [106, 0]
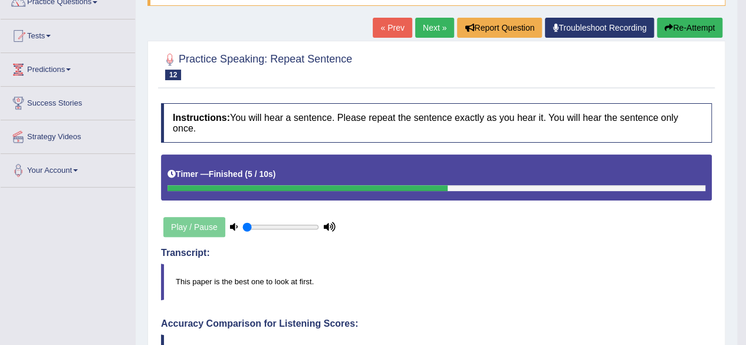
click at [420, 38] on link "Next »" at bounding box center [434, 28] width 39 height 20
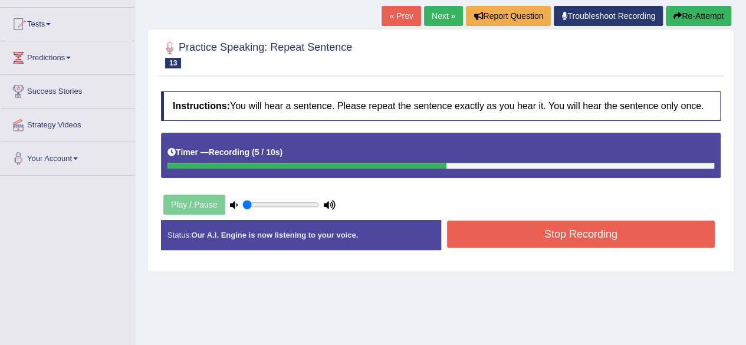
click at [525, 234] on button "Stop Recording" at bounding box center [581, 234] width 268 height 27
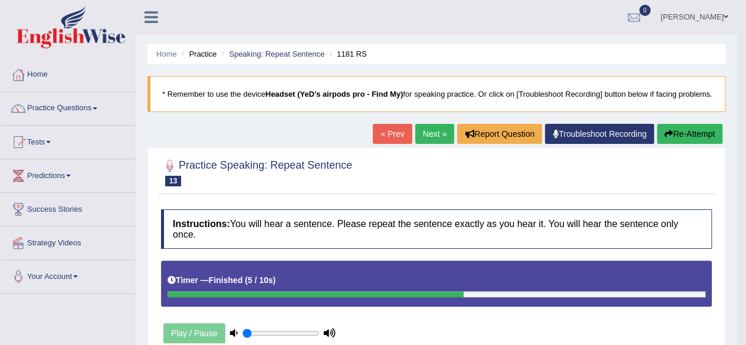
click at [429, 144] on link "Next »" at bounding box center [434, 134] width 39 height 20
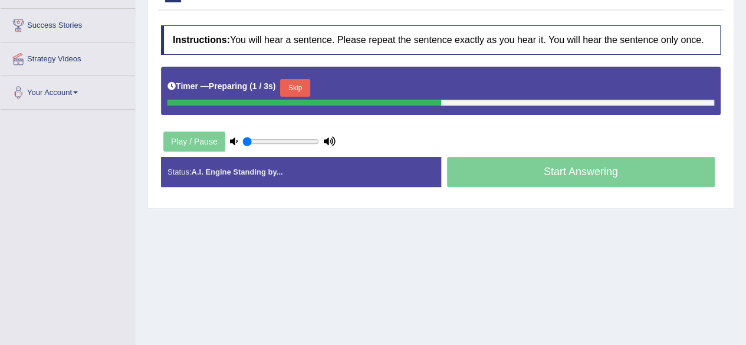
scroll to position [118, 0]
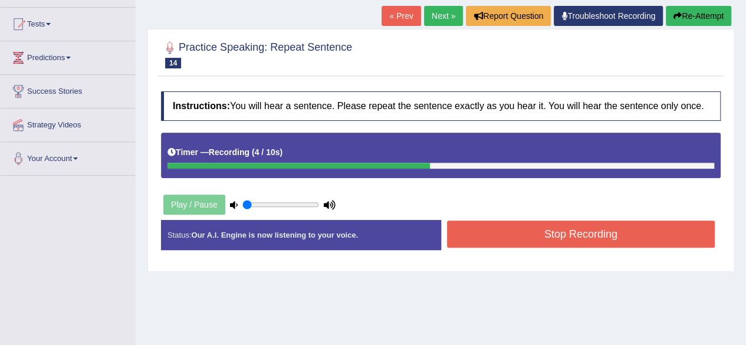
click at [524, 238] on button "Stop Recording" at bounding box center [581, 234] width 268 height 27
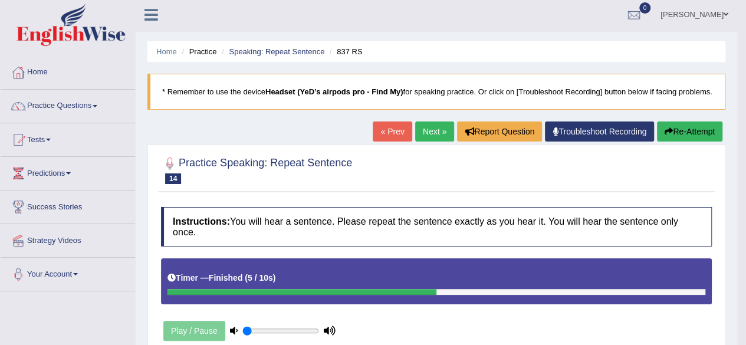
scroll to position [0, 0]
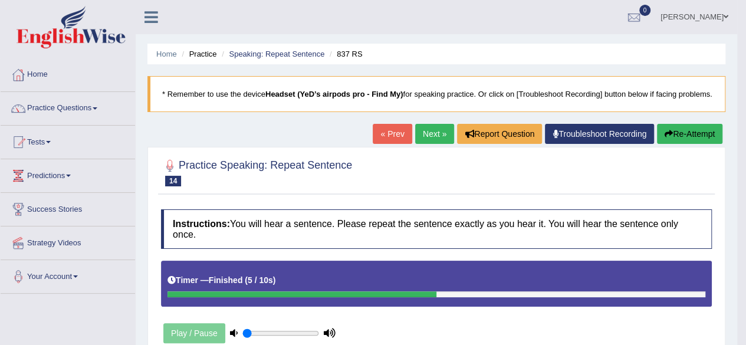
click at [427, 144] on link "Next »" at bounding box center [434, 134] width 39 height 20
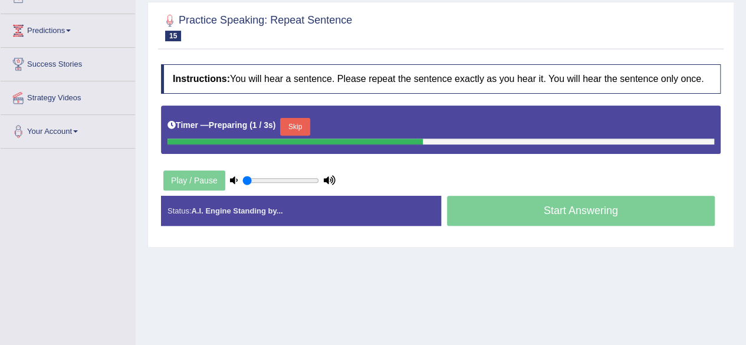
scroll to position [118, 0]
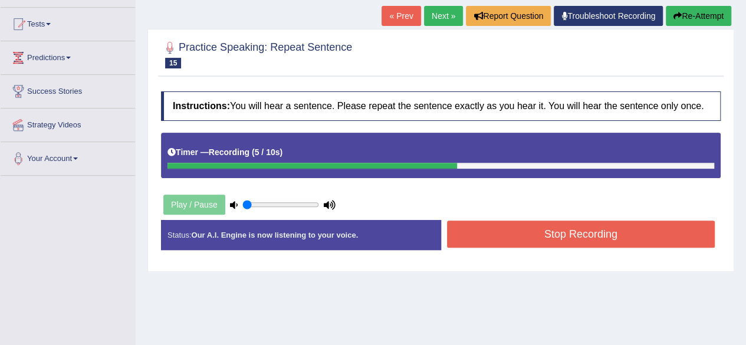
click at [508, 232] on button "Stop Recording" at bounding box center [581, 234] width 268 height 27
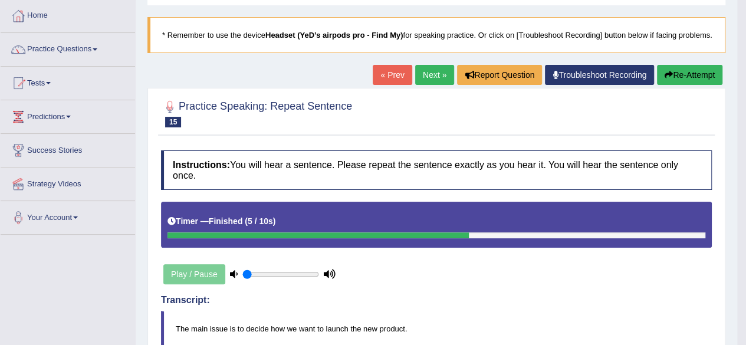
scroll to position [0, 0]
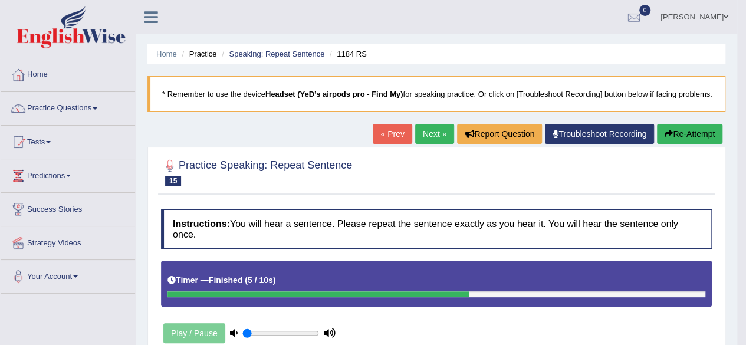
click at [432, 144] on link "Next »" at bounding box center [434, 134] width 39 height 20
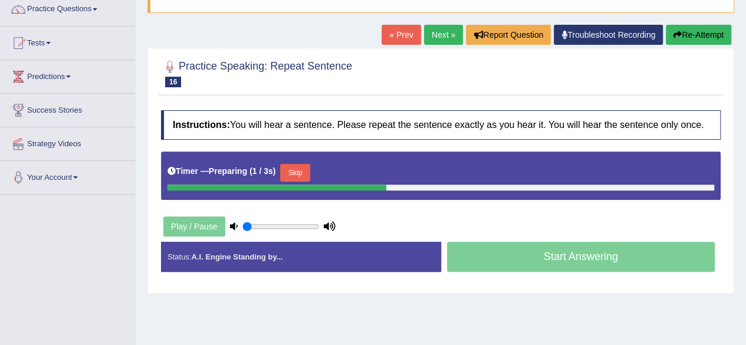
scroll to position [118, 0]
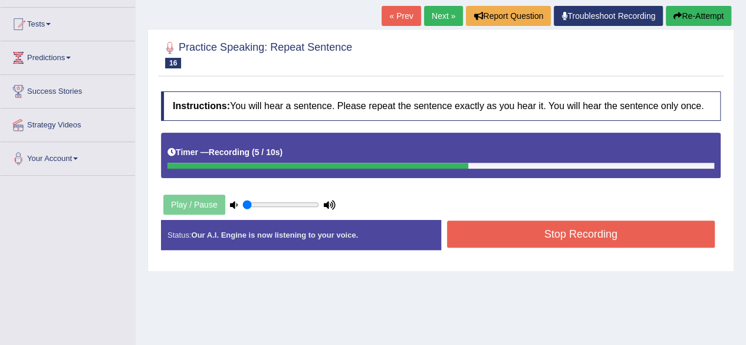
click at [525, 230] on button "Stop Recording" at bounding box center [581, 234] width 268 height 27
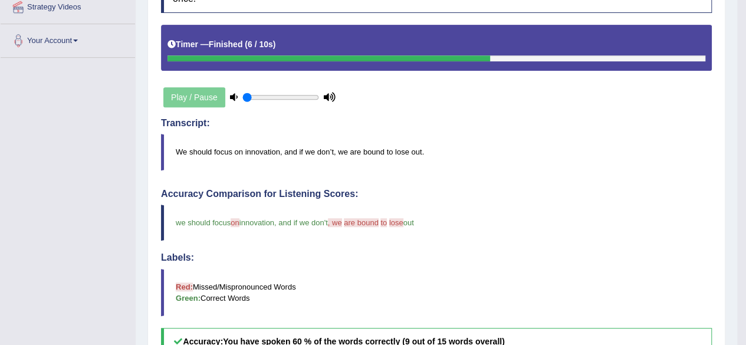
scroll to position [59, 0]
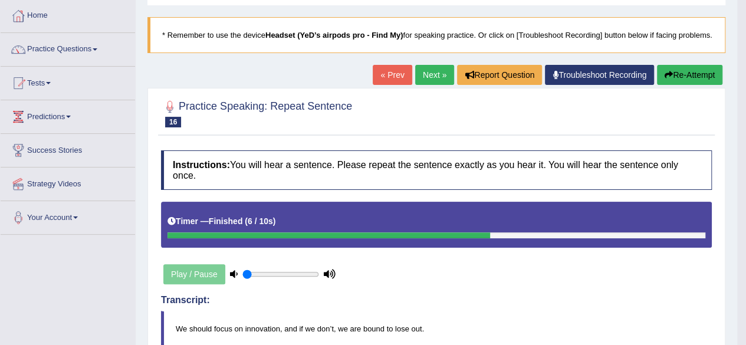
click at [437, 84] on link "Next »" at bounding box center [434, 75] width 39 height 20
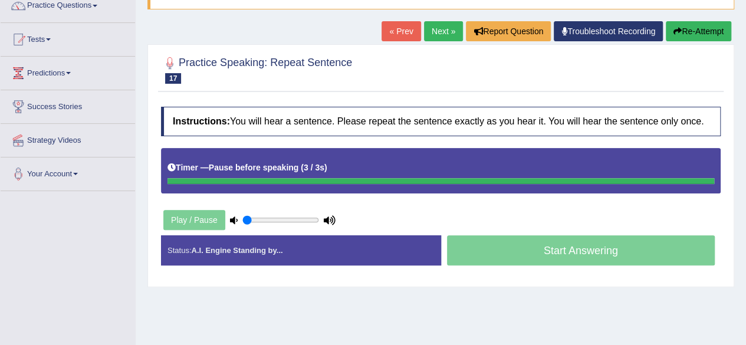
scroll to position [177, 0]
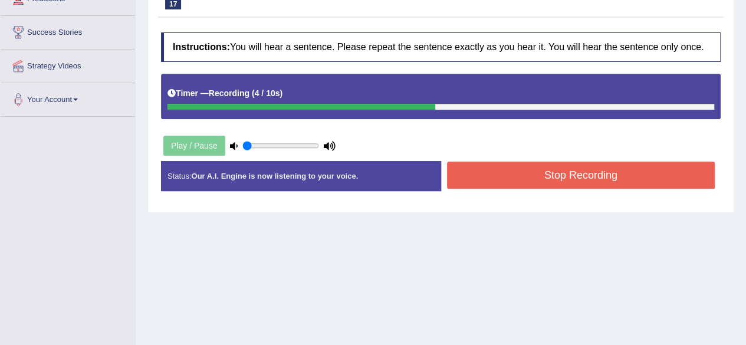
click at [517, 146] on div "Instructions: You will hear a sentence. Please repeat the sentence exactly as y…" at bounding box center [441, 117] width 566 height 180
click at [516, 175] on button "Stop Recording" at bounding box center [581, 175] width 268 height 27
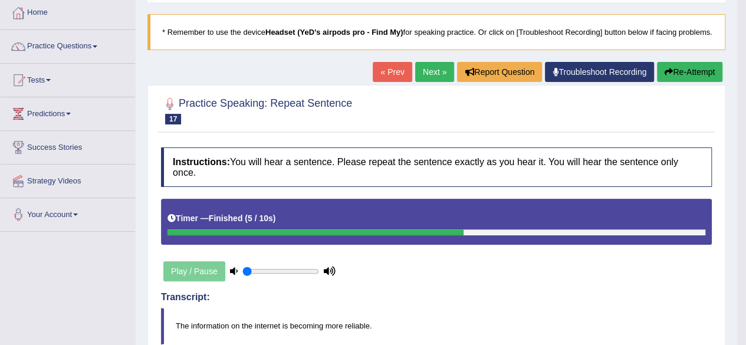
scroll to position [0, 0]
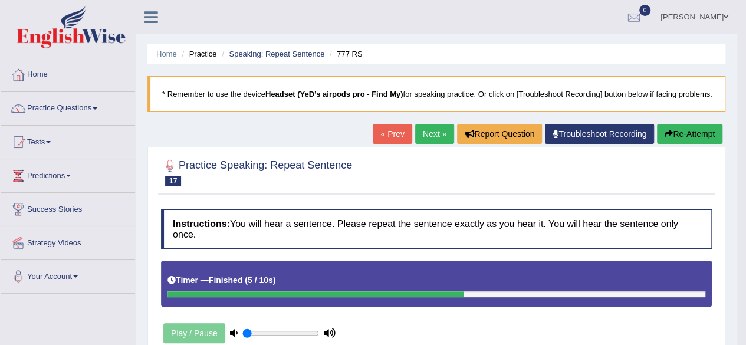
click at [420, 144] on link "Next »" at bounding box center [434, 134] width 39 height 20
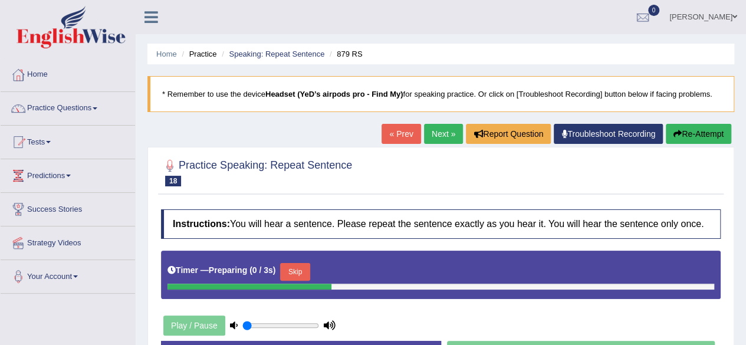
scroll to position [118, 0]
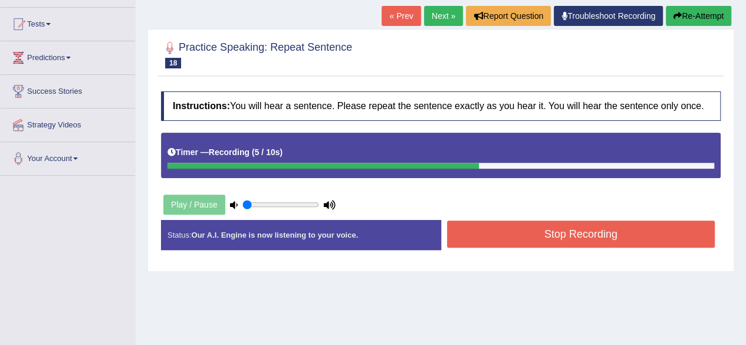
click at [568, 235] on button "Stop Recording" at bounding box center [581, 234] width 268 height 27
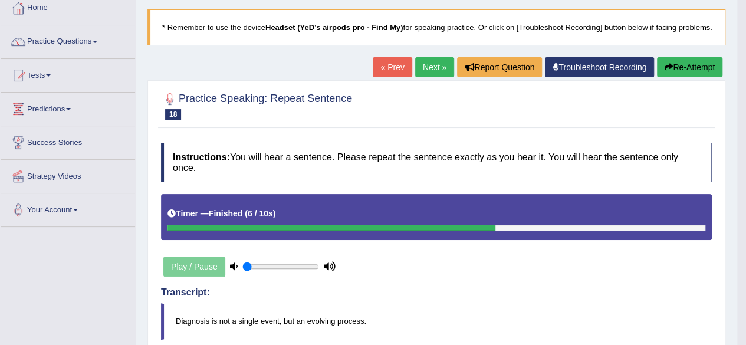
scroll to position [0, 0]
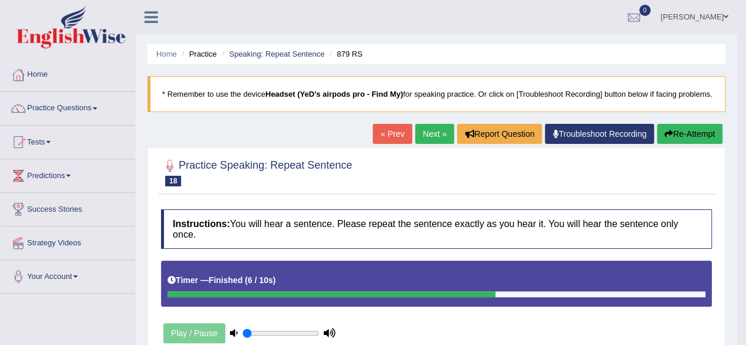
click at [422, 143] on link "Next »" at bounding box center [434, 134] width 39 height 20
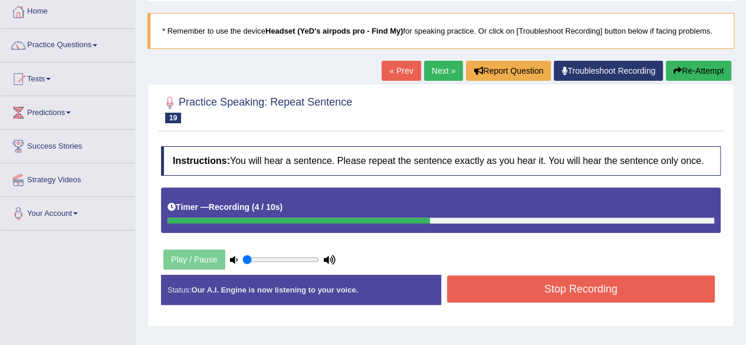
scroll to position [118, 0]
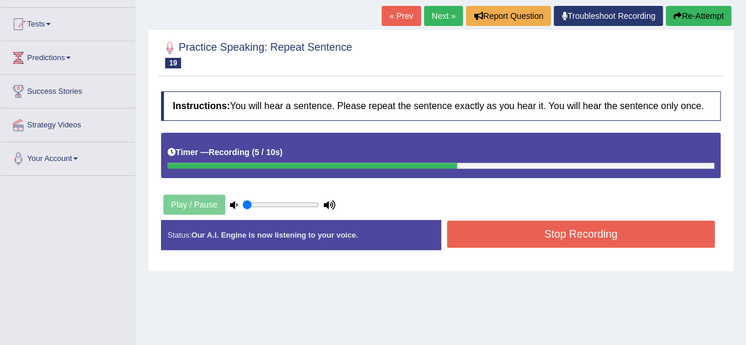
click at [538, 236] on button "Stop Recording" at bounding box center [581, 234] width 268 height 27
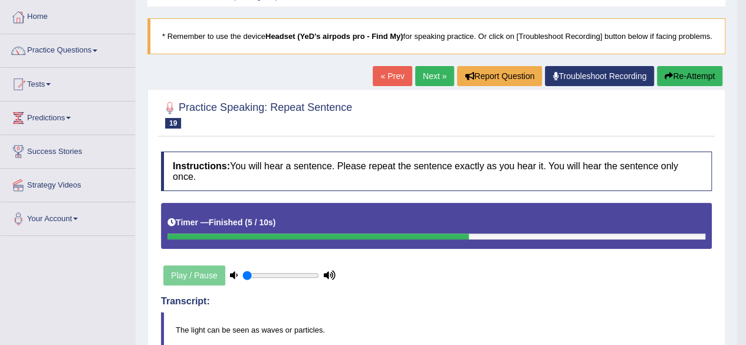
scroll to position [0, 0]
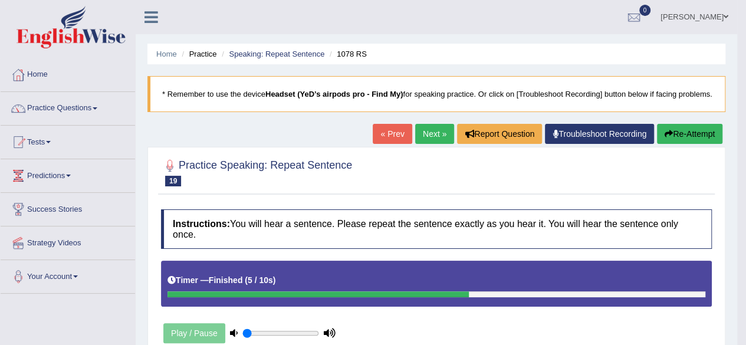
click at [422, 144] on link "Next »" at bounding box center [434, 134] width 39 height 20
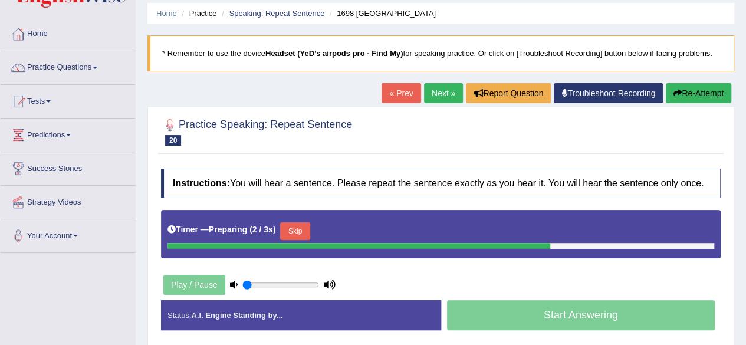
scroll to position [59, 0]
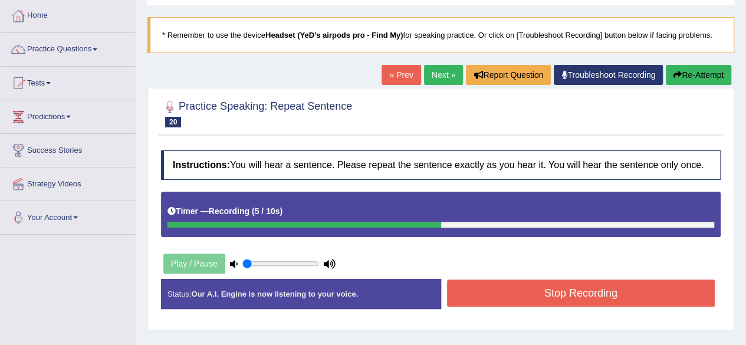
click at [560, 290] on button "Stop Recording" at bounding box center [581, 293] width 268 height 27
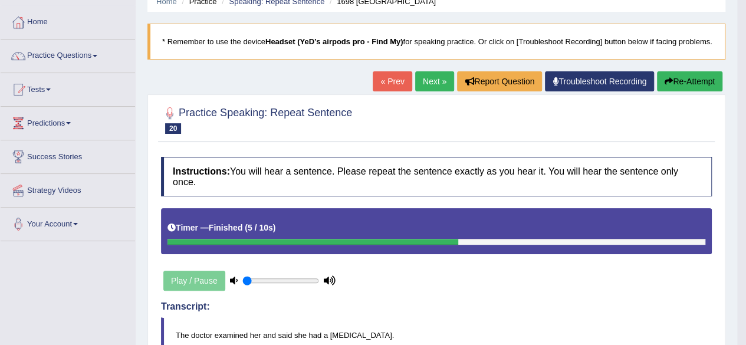
scroll to position [0, 0]
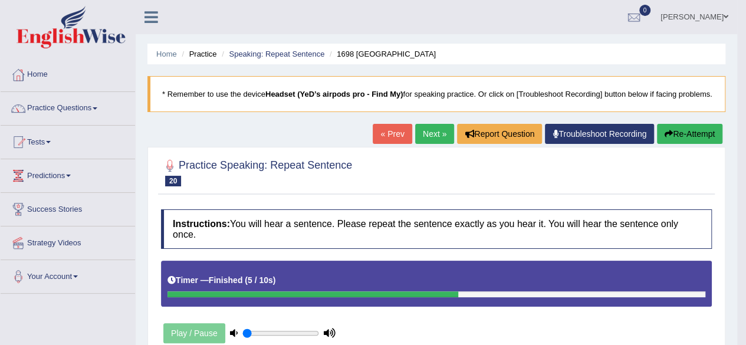
click at [435, 144] on link "Next »" at bounding box center [434, 134] width 39 height 20
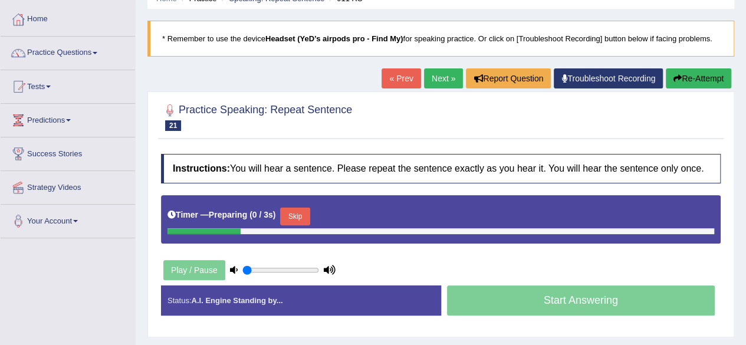
scroll to position [118, 0]
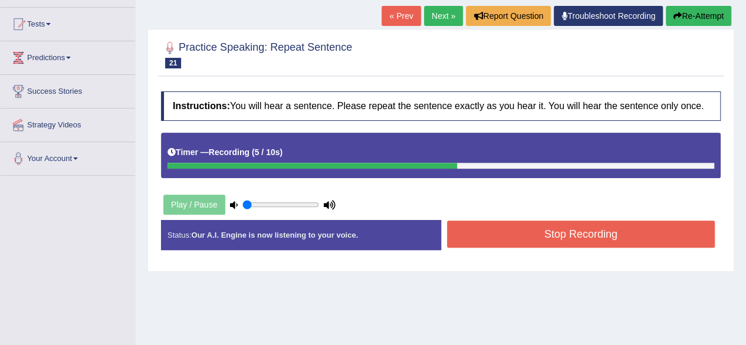
click at [570, 234] on button "Stop Recording" at bounding box center [581, 234] width 268 height 27
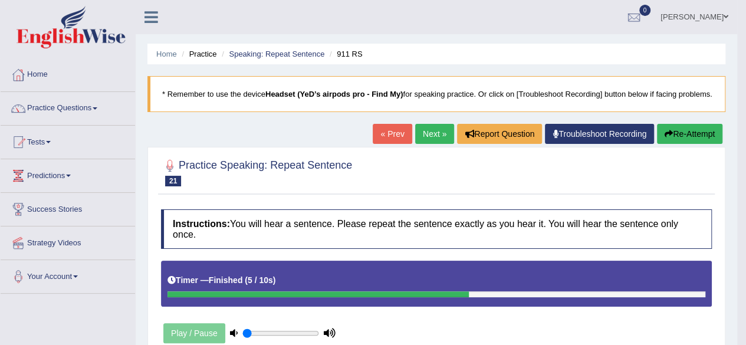
scroll to position [0, 0]
click at [425, 144] on link "Next »" at bounding box center [434, 134] width 39 height 20
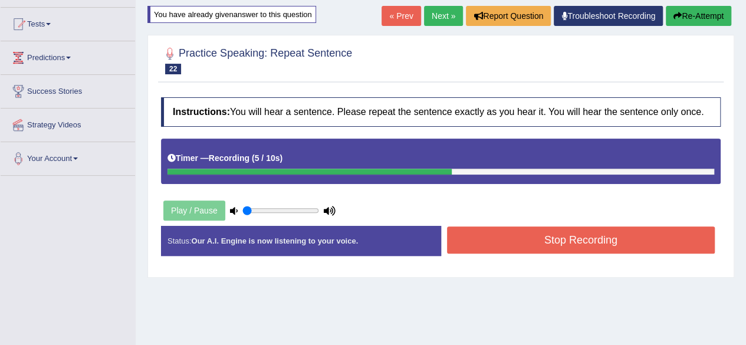
click at [595, 238] on button "Stop Recording" at bounding box center [581, 239] width 268 height 27
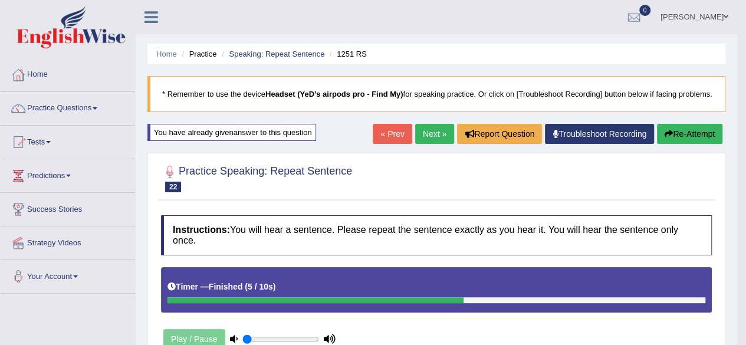
click at [426, 142] on link "Next »" at bounding box center [434, 134] width 39 height 20
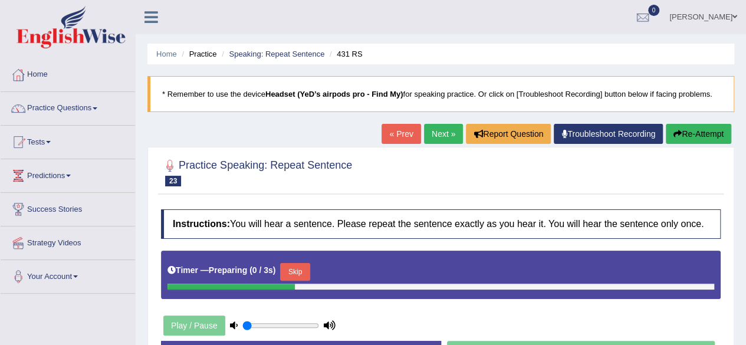
scroll to position [59, 0]
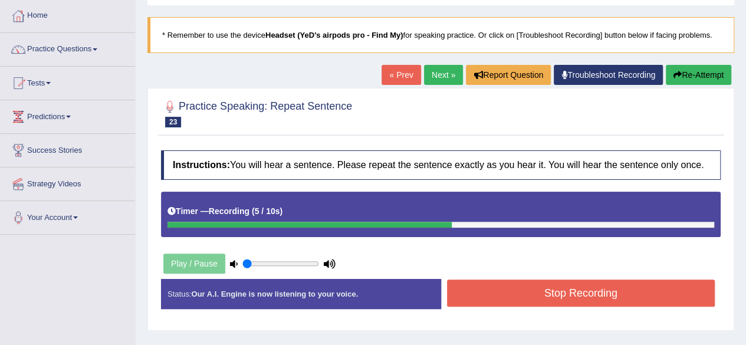
click at [522, 288] on button "Stop Recording" at bounding box center [581, 293] width 268 height 27
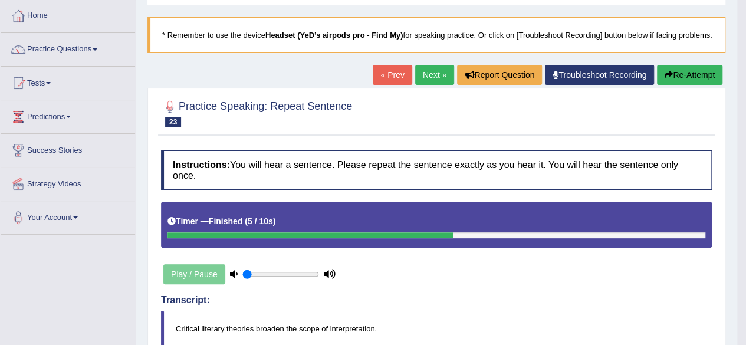
scroll to position [0, 0]
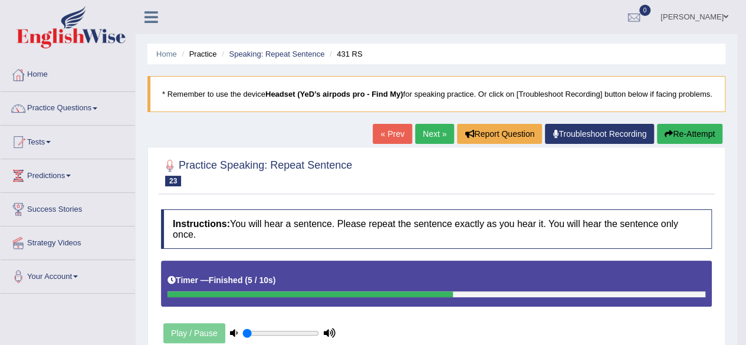
click at [438, 144] on link "Next »" at bounding box center [434, 134] width 39 height 20
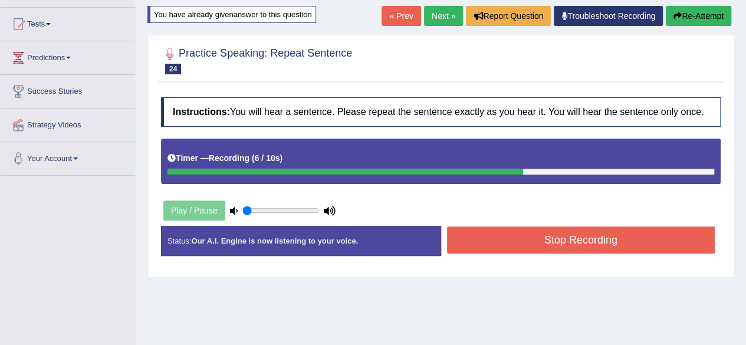
click at [500, 244] on button "Stop Recording" at bounding box center [581, 239] width 268 height 27
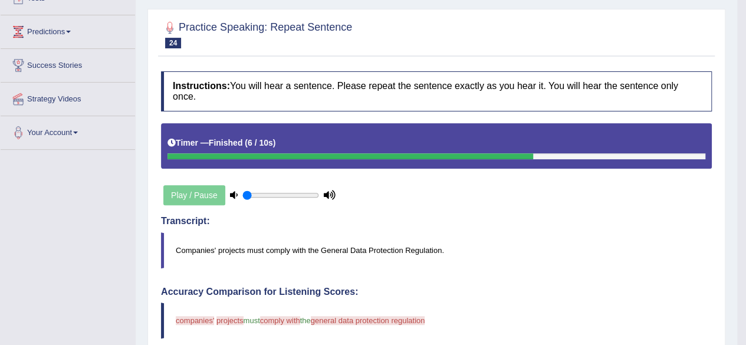
scroll to position [118, 0]
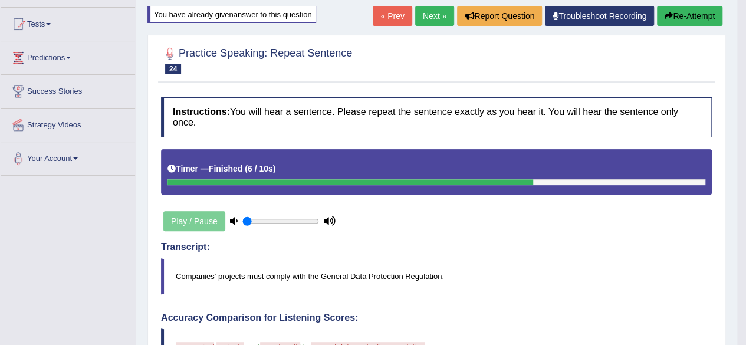
click at [675, 26] on button "Re-Attempt" at bounding box center [689, 16] width 65 height 20
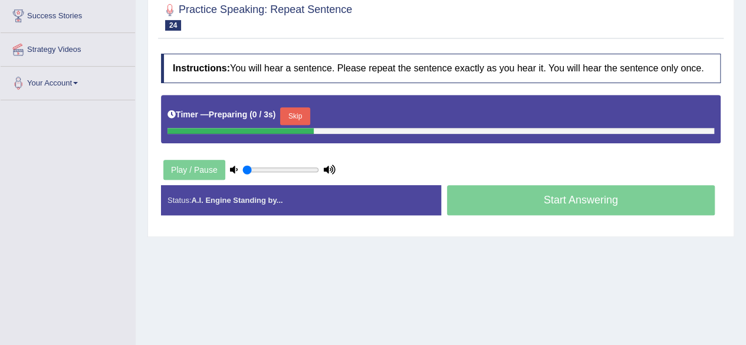
scroll to position [236, 0]
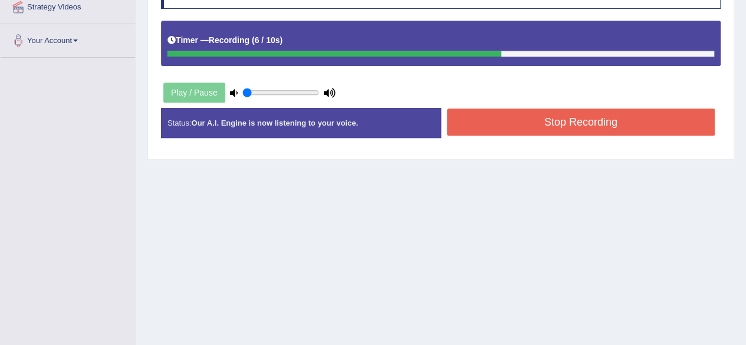
click at [547, 119] on button "Stop Recording" at bounding box center [581, 122] width 268 height 27
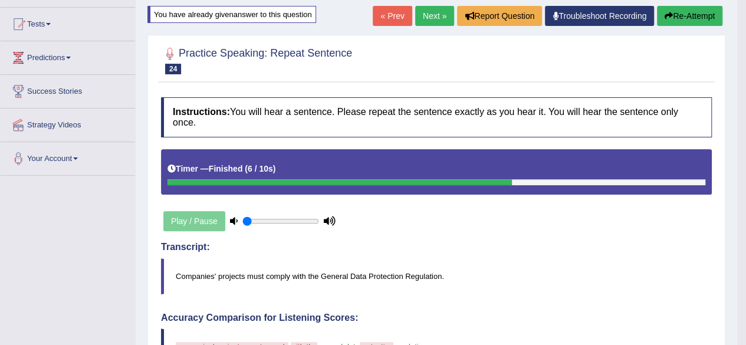
scroll to position [118, 0]
click at [432, 26] on link "Next »" at bounding box center [434, 16] width 39 height 20
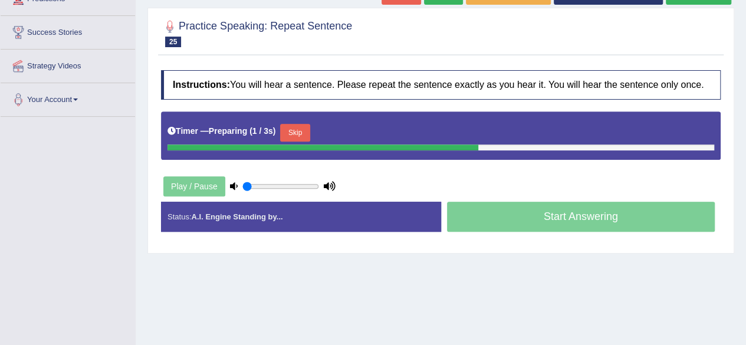
scroll to position [118, 0]
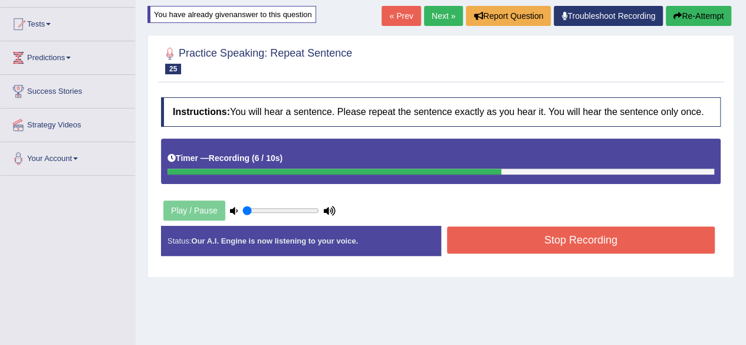
click at [517, 247] on button "Stop Recording" at bounding box center [581, 239] width 268 height 27
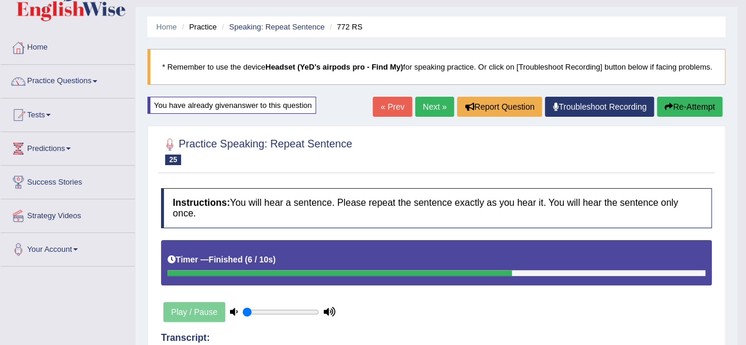
scroll to position [0, 0]
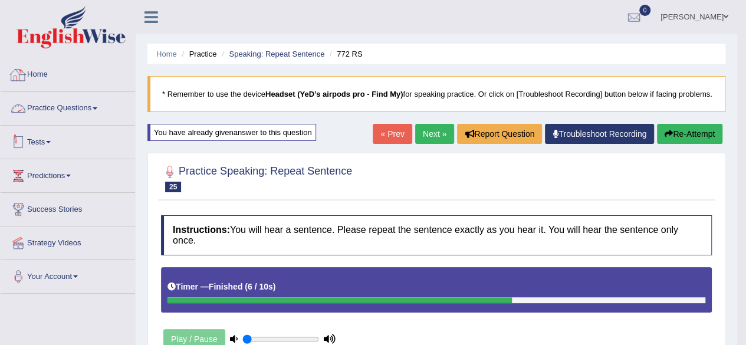
click at [87, 109] on link "Practice Questions" at bounding box center [68, 106] width 134 height 29
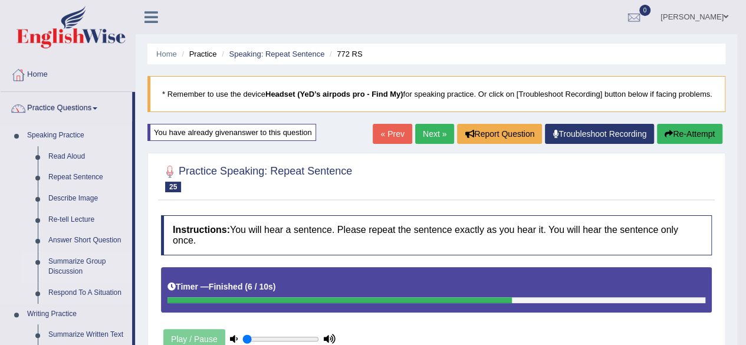
click at [72, 262] on link "Summarize Group Discussion" at bounding box center [87, 266] width 89 height 31
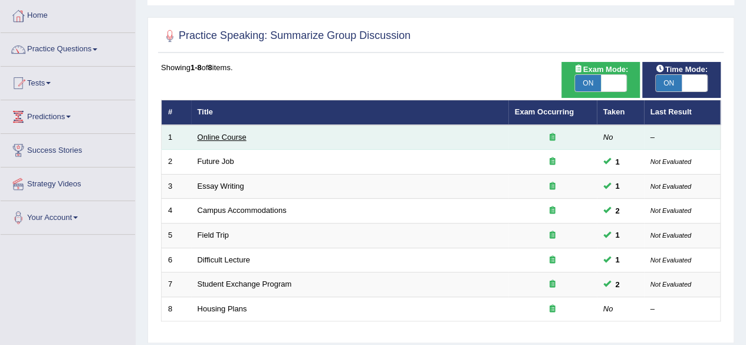
click at [230, 140] on link "Online Course" at bounding box center [222, 137] width 49 height 9
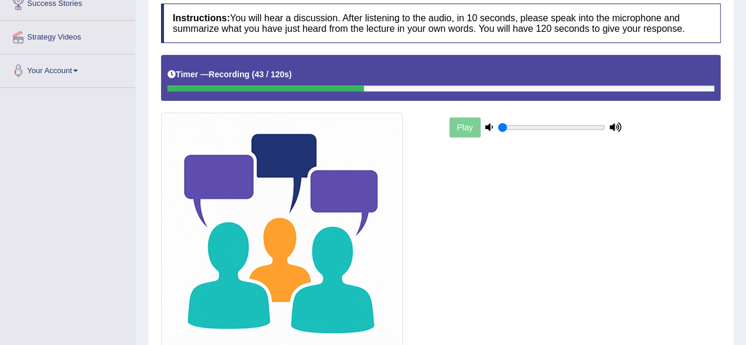
scroll to position [303, 0]
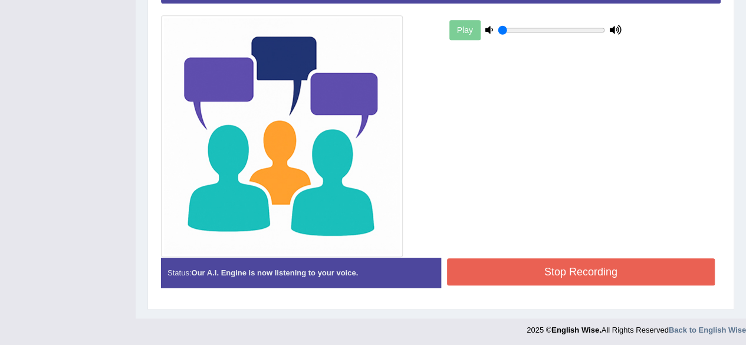
click at [526, 268] on button "Stop Recording" at bounding box center [581, 271] width 268 height 27
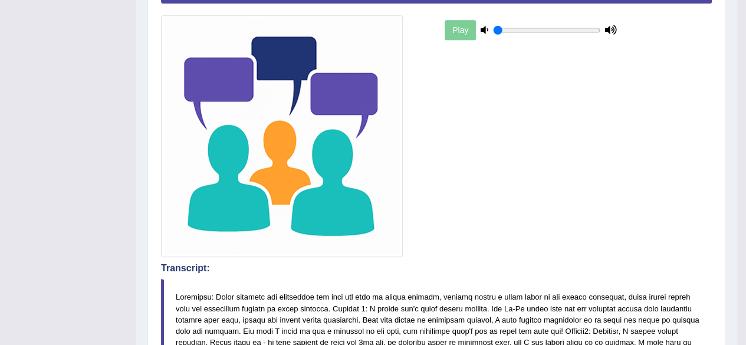
scroll to position [126, 0]
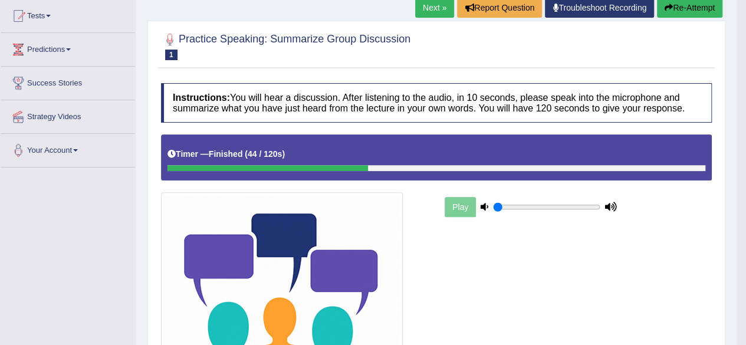
click at [428, 21] on div "Next » Report Question Troubleshoot Recording Re-Attempt" at bounding box center [570, 9] width 310 height 23
click at [435, 18] on link "Next »" at bounding box center [434, 8] width 39 height 20
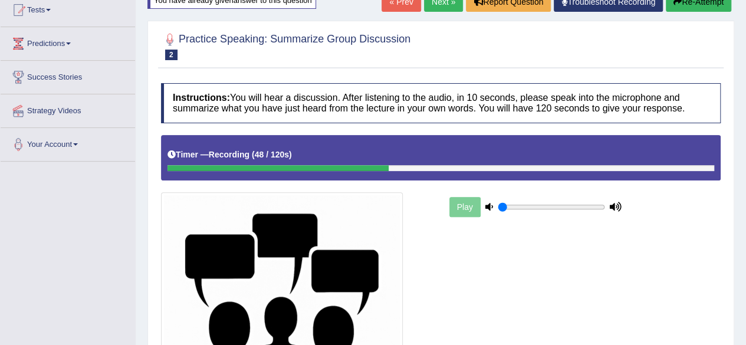
scroll to position [309, 0]
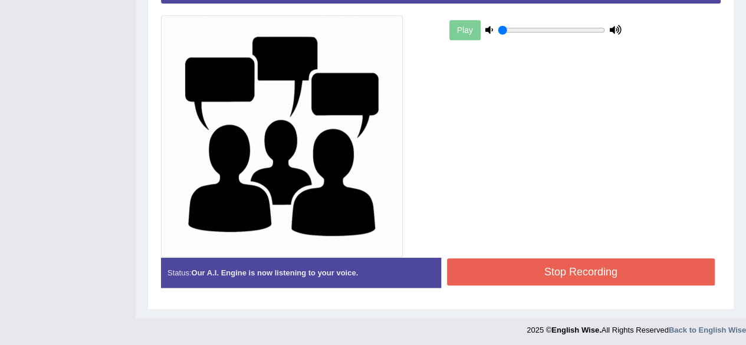
click at [539, 269] on button "Stop Recording" at bounding box center [581, 271] width 268 height 27
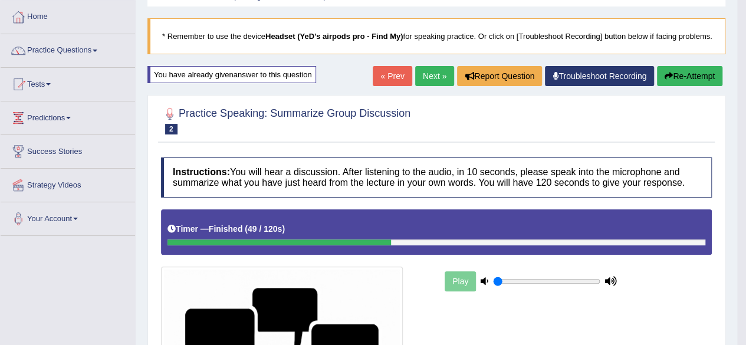
scroll to position [0, 0]
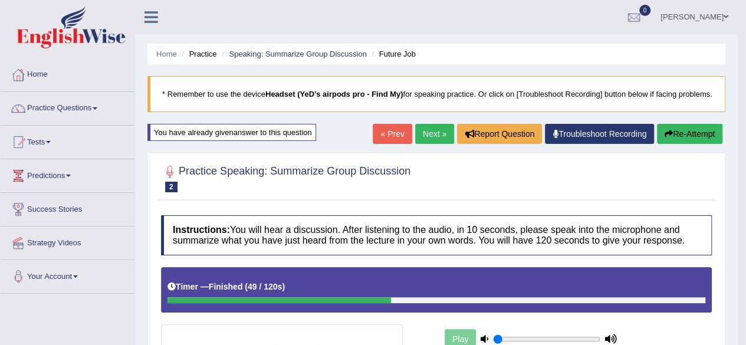
click at [431, 142] on link "Next »" at bounding box center [434, 134] width 39 height 20
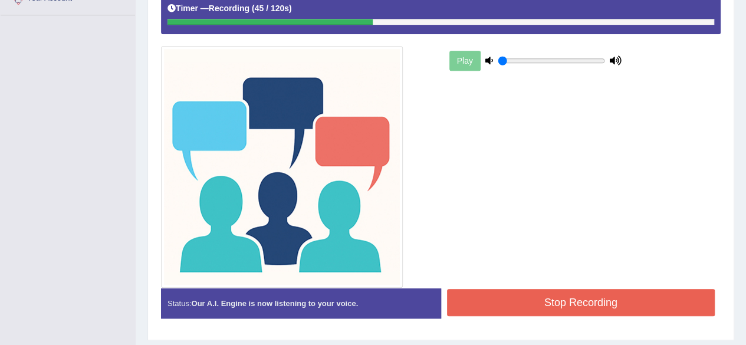
scroll to position [309, 0]
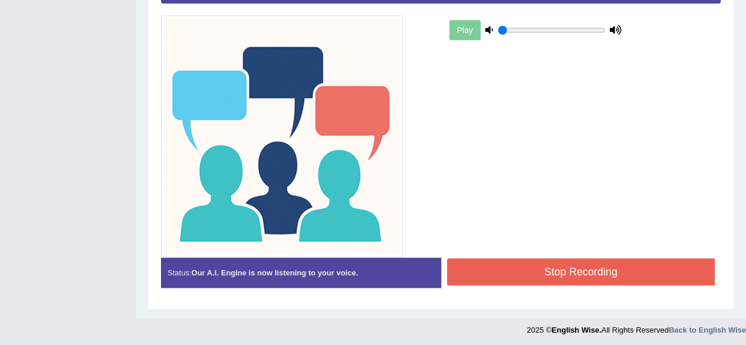
click at [566, 275] on button "Stop Recording" at bounding box center [581, 271] width 268 height 27
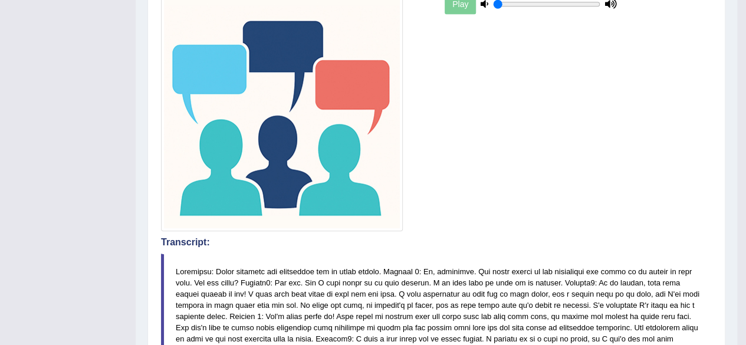
scroll to position [103, 0]
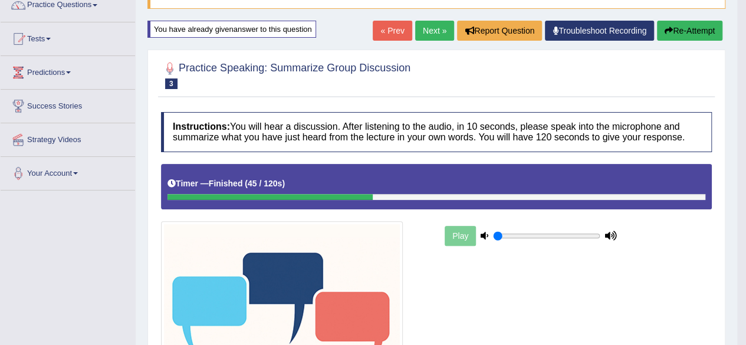
click at [433, 41] on link "Next »" at bounding box center [434, 31] width 39 height 20
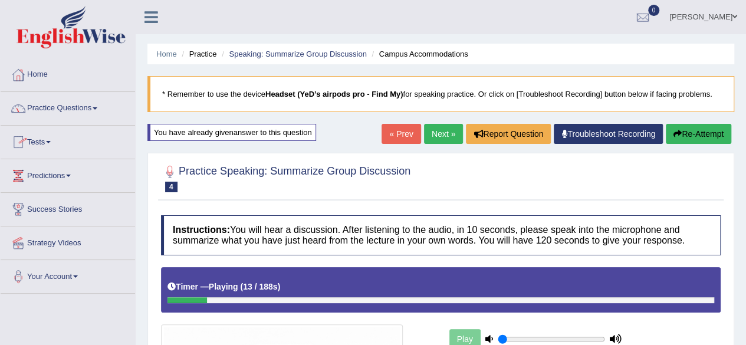
click at [433, 136] on link "Next »" at bounding box center [443, 134] width 39 height 20
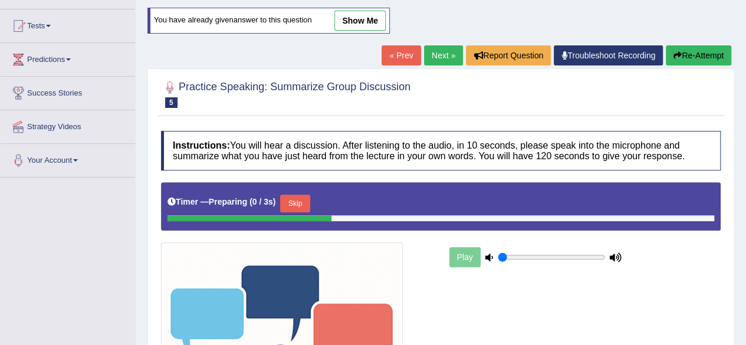
scroll to position [118, 0]
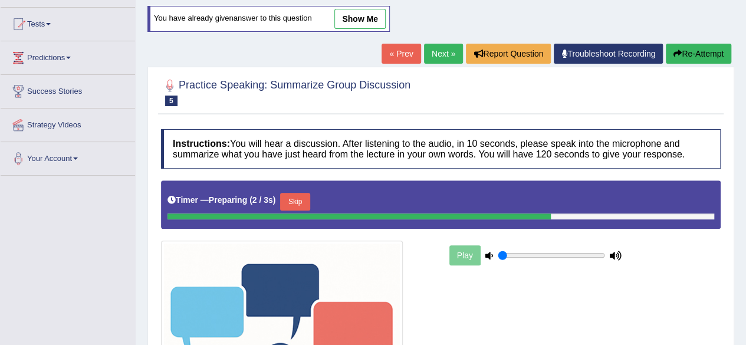
click at [436, 55] on link "Next »" at bounding box center [443, 54] width 39 height 20
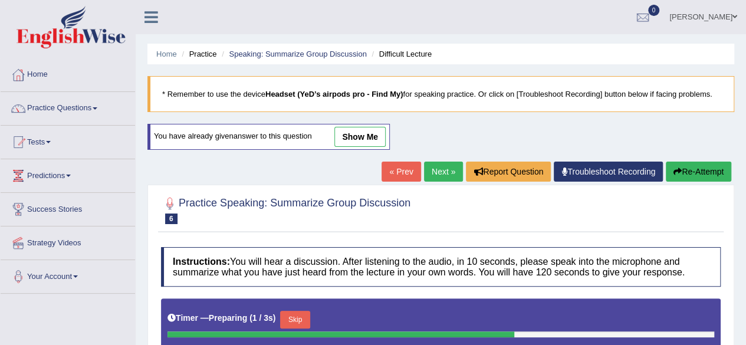
click at [444, 174] on link "Next »" at bounding box center [443, 172] width 39 height 20
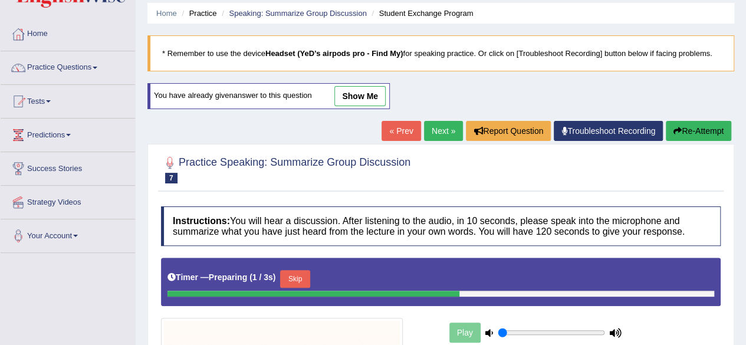
scroll to position [59, 0]
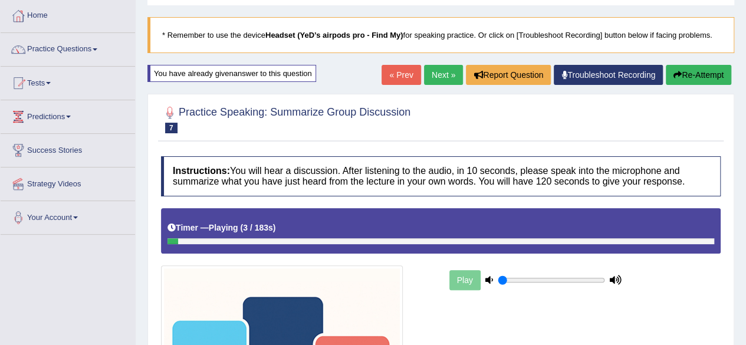
click at [429, 78] on link "Next »" at bounding box center [443, 75] width 39 height 20
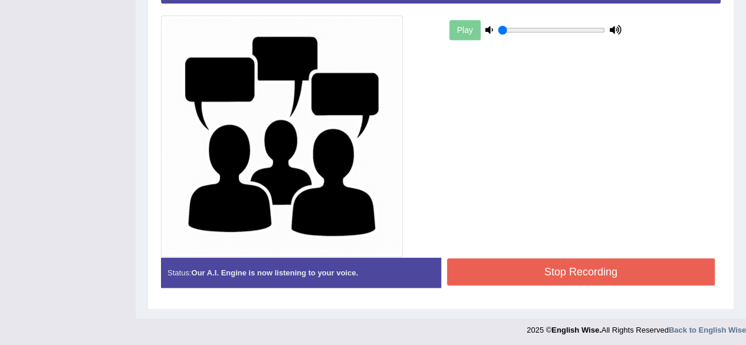
scroll to position [303, 0]
click at [567, 267] on button "Stop Recording" at bounding box center [581, 271] width 268 height 27
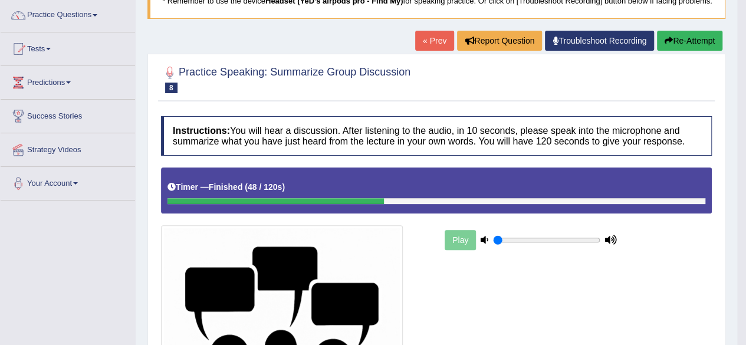
scroll to position [8, 0]
